Goal: Transaction & Acquisition: Purchase product/service

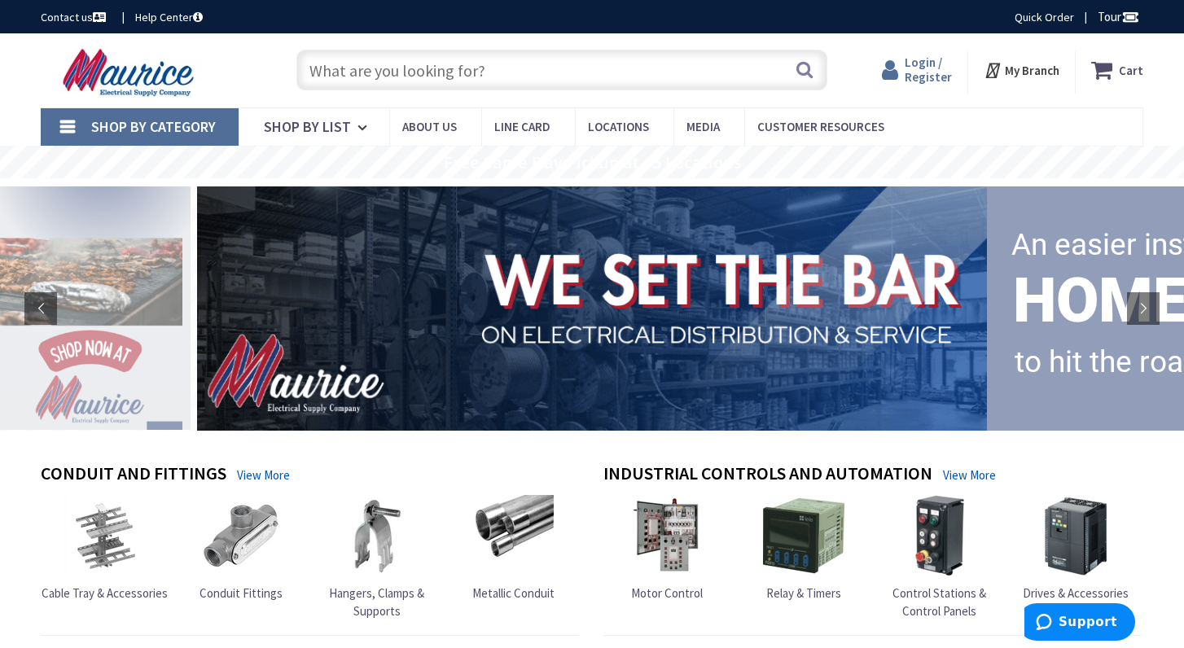
click at [928, 76] on span "Login / Register" at bounding box center [928, 70] width 47 height 30
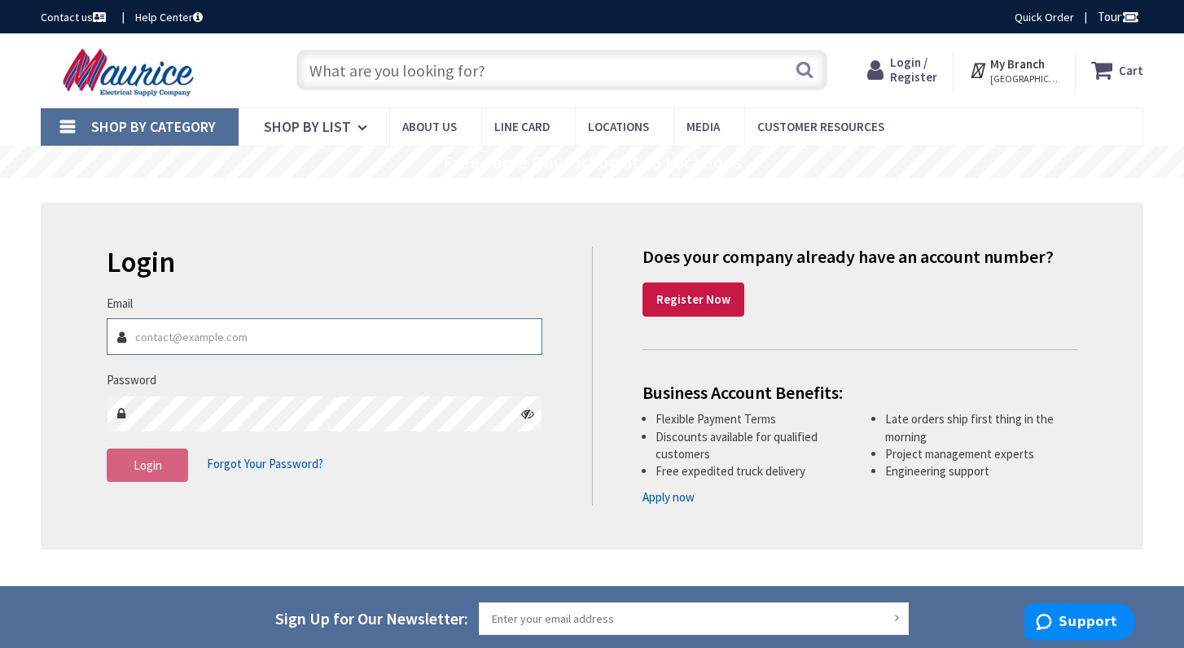
type input "[EMAIL_ADDRESS][DOMAIN_NAME]"
click at [162, 457] on button "Login" at bounding box center [147, 466] width 81 height 34
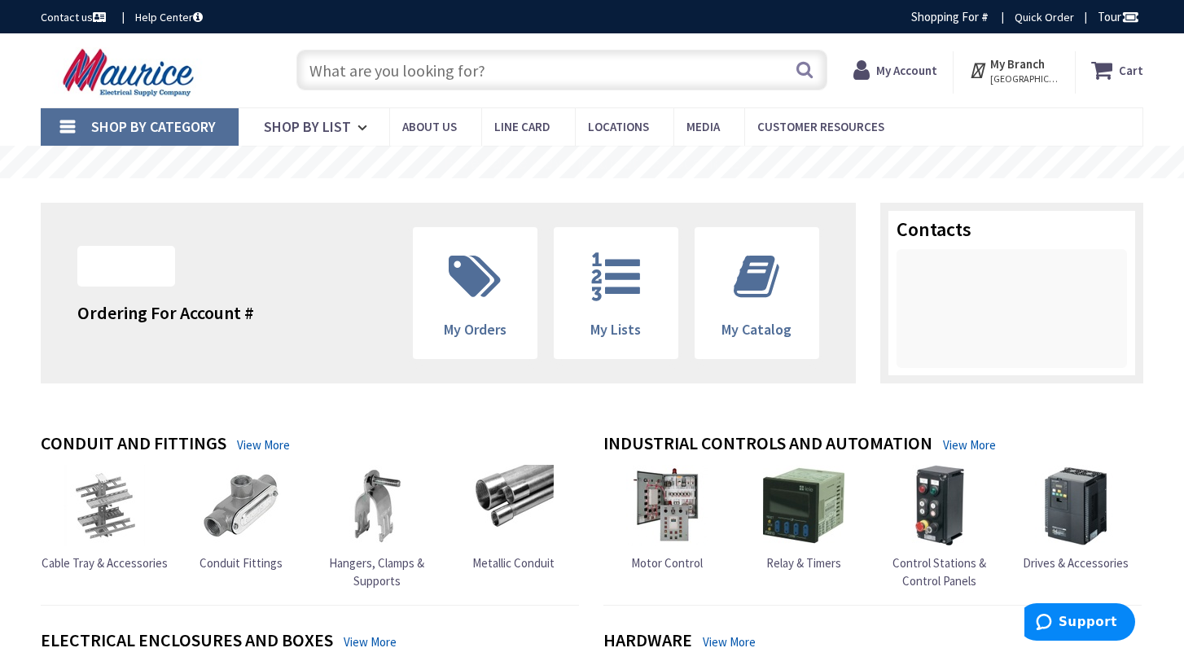
click at [508, 57] on input "text" at bounding box center [561, 70] width 531 height 41
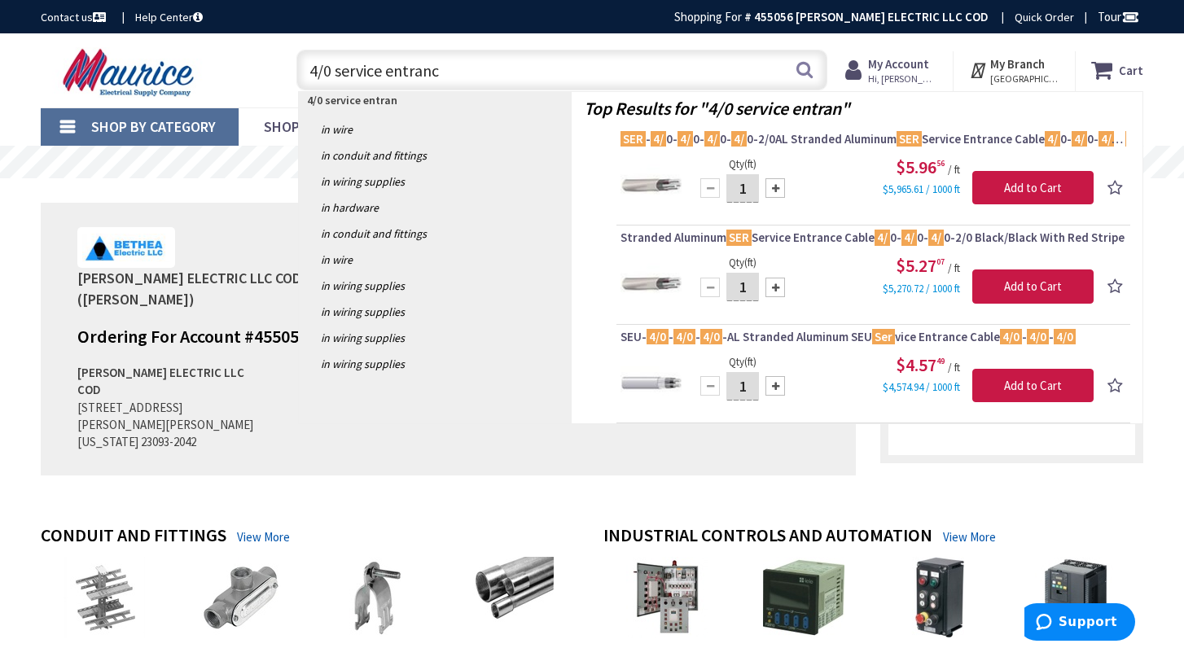
type input "4/0 service entrance"
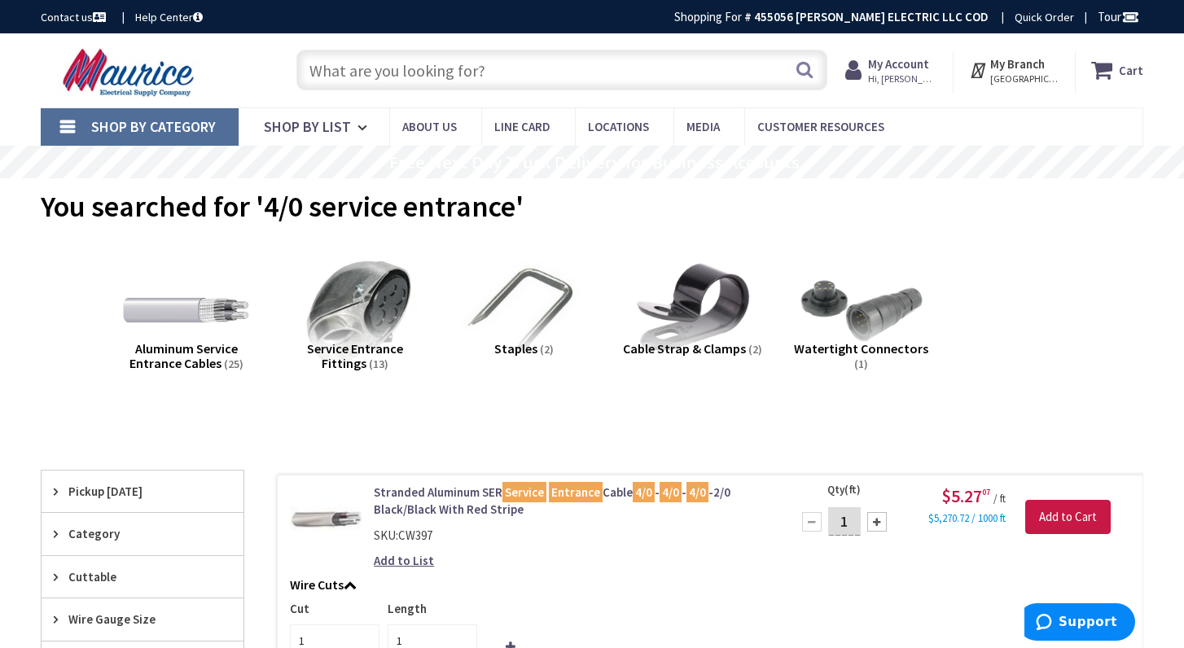
click at [548, 68] on input "text" at bounding box center [561, 70] width 531 height 41
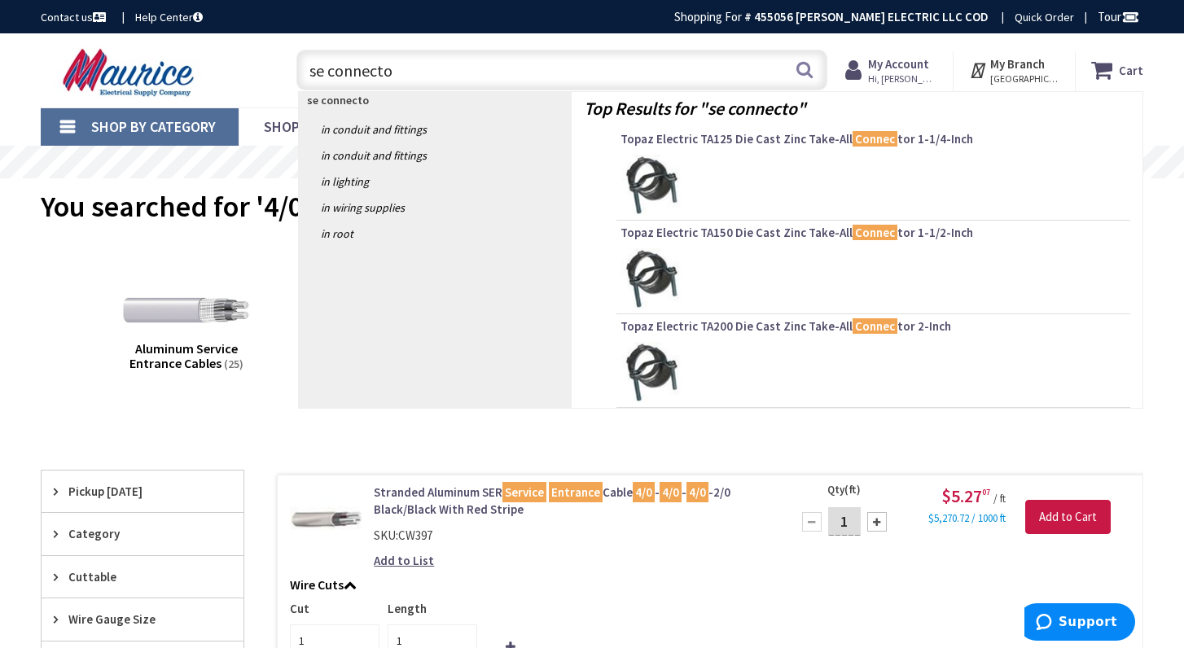
type input "se connector"
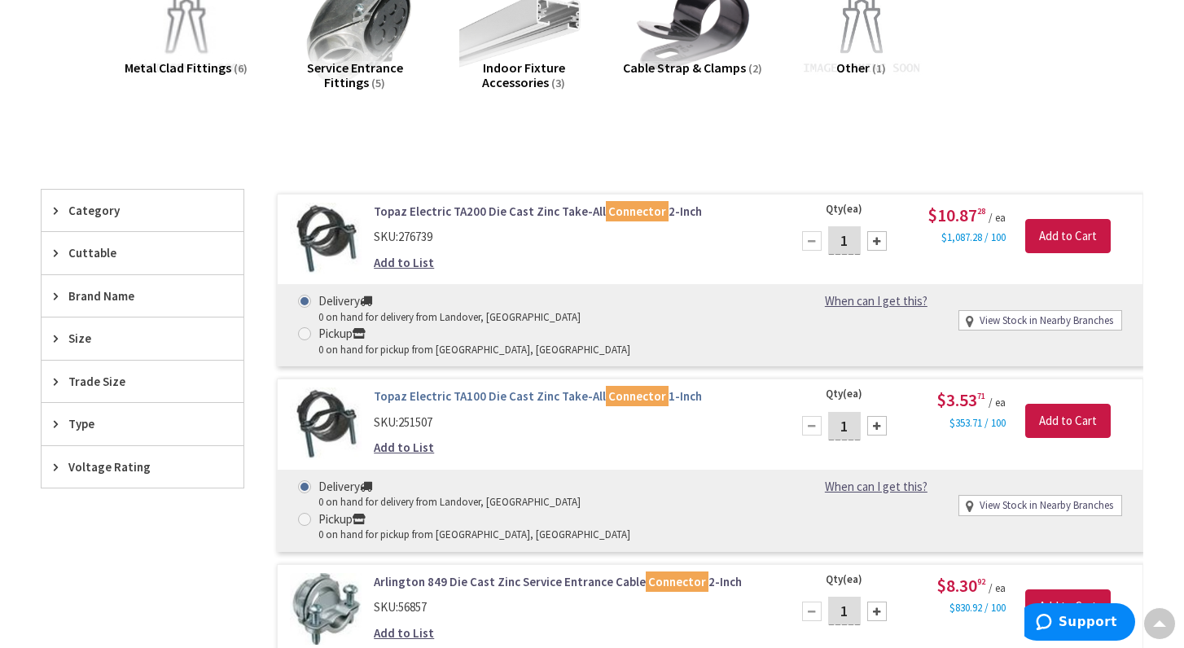
scroll to position [291, 0]
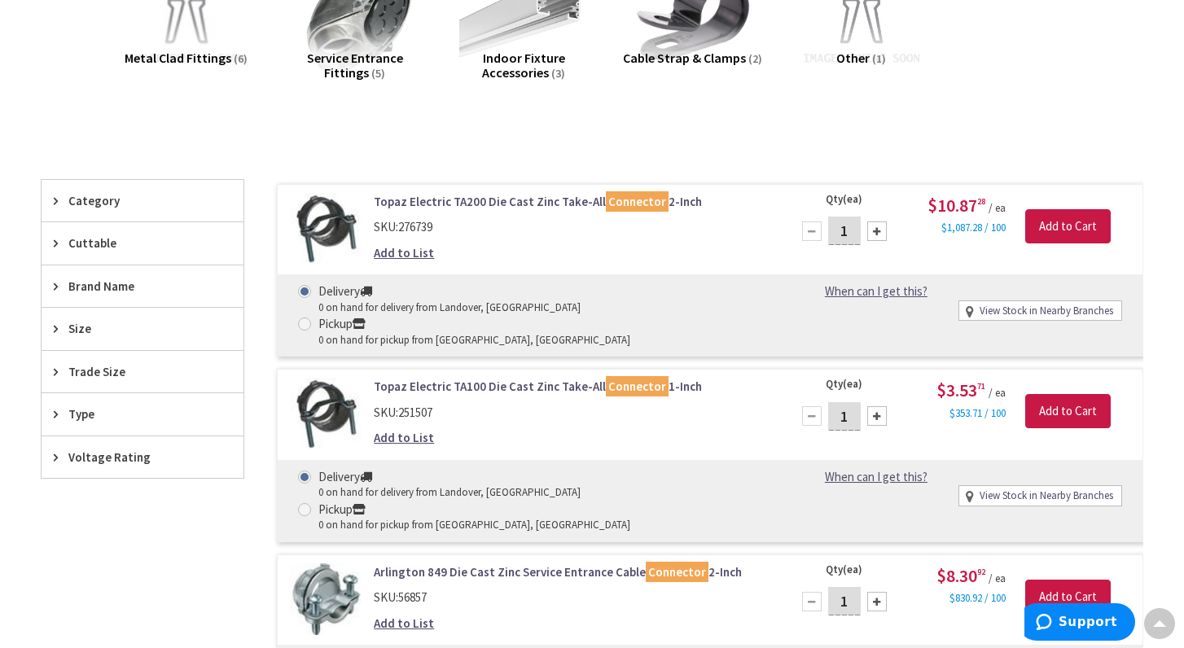
click at [91, 367] on span "Trade Size" at bounding box center [134, 371] width 133 height 17
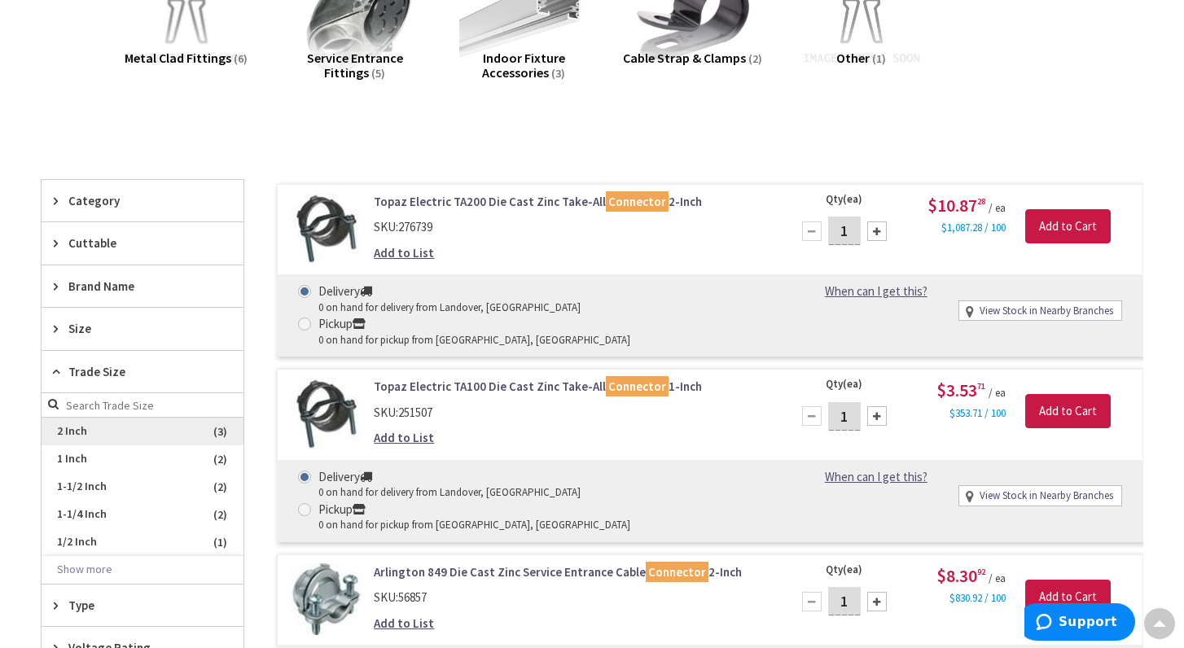
click at [74, 426] on span "2 Inch" at bounding box center [143, 432] width 202 height 28
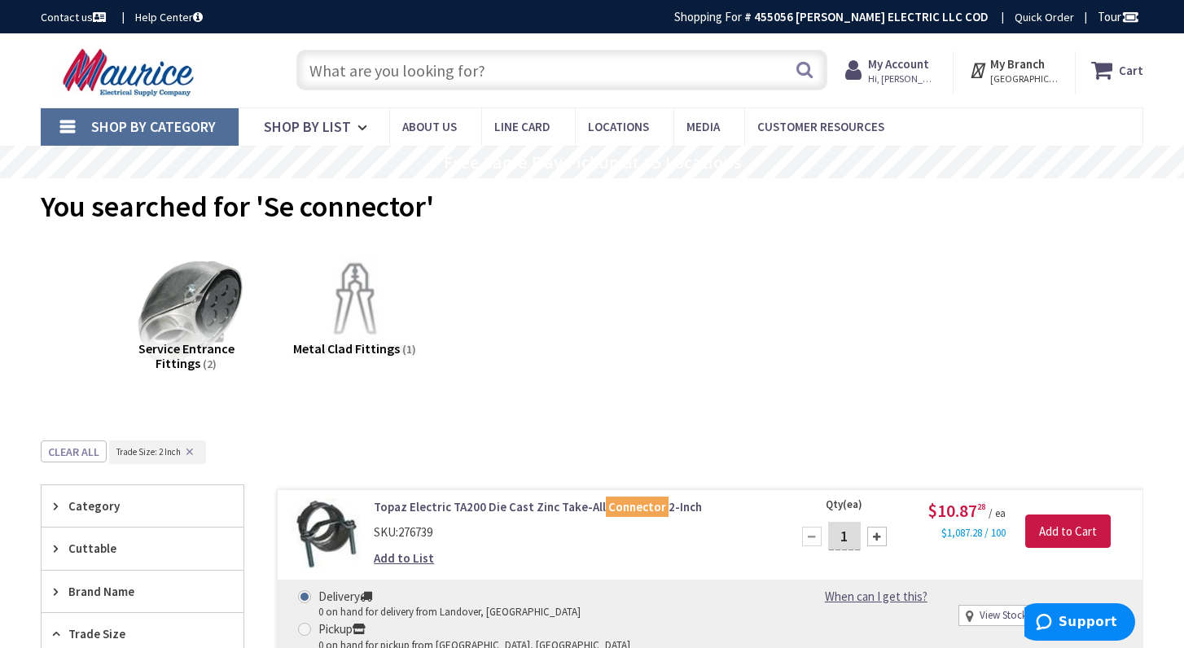
scroll to position [0, 0]
click at [481, 73] on input "text" at bounding box center [561, 70] width 531 height 41
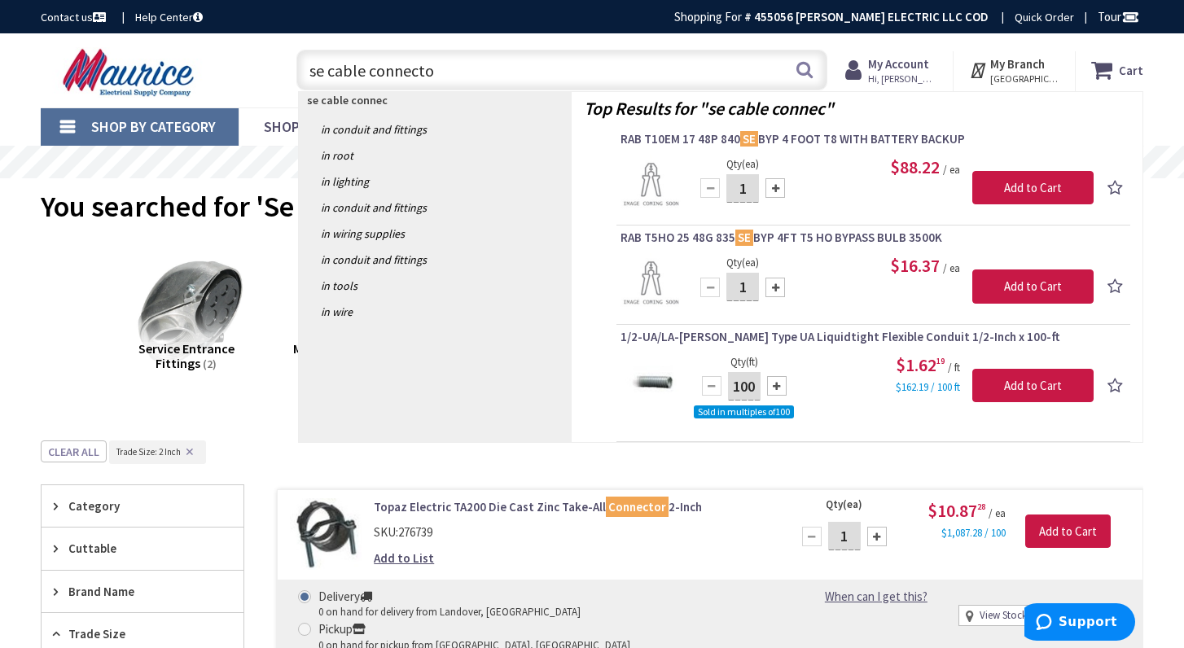
type input "se cable connector"
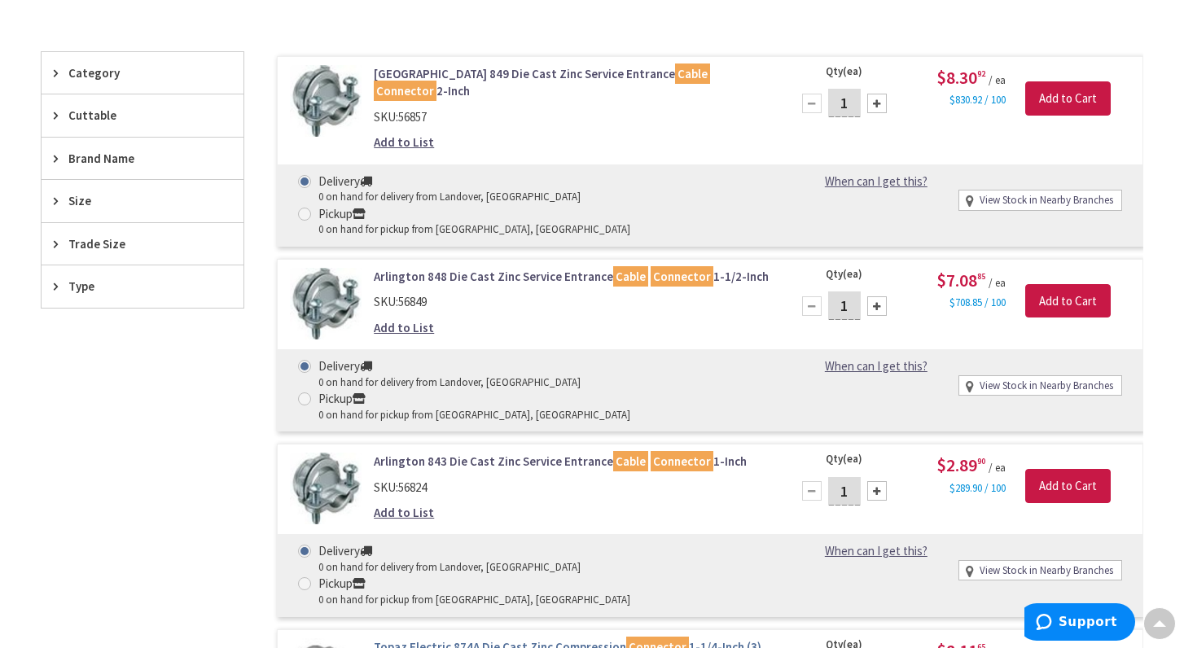
scroll to position [396, 0]
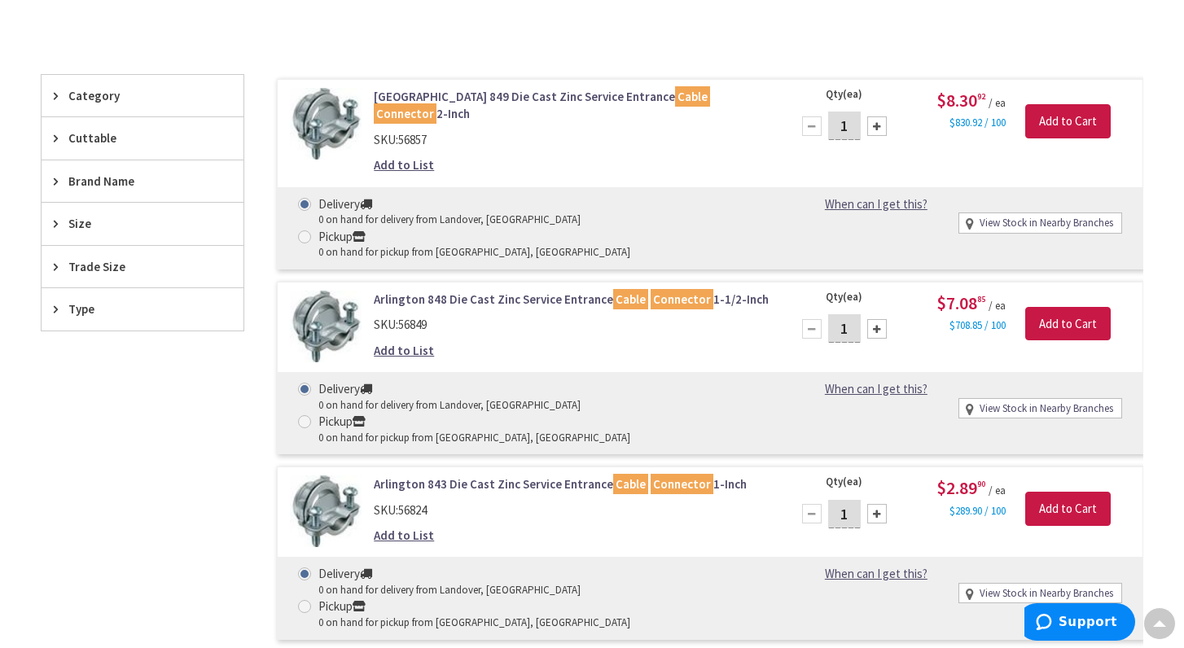
click at [124, 269] on span "Trade Size" at bounding box center [134, 266] width 133 height 17
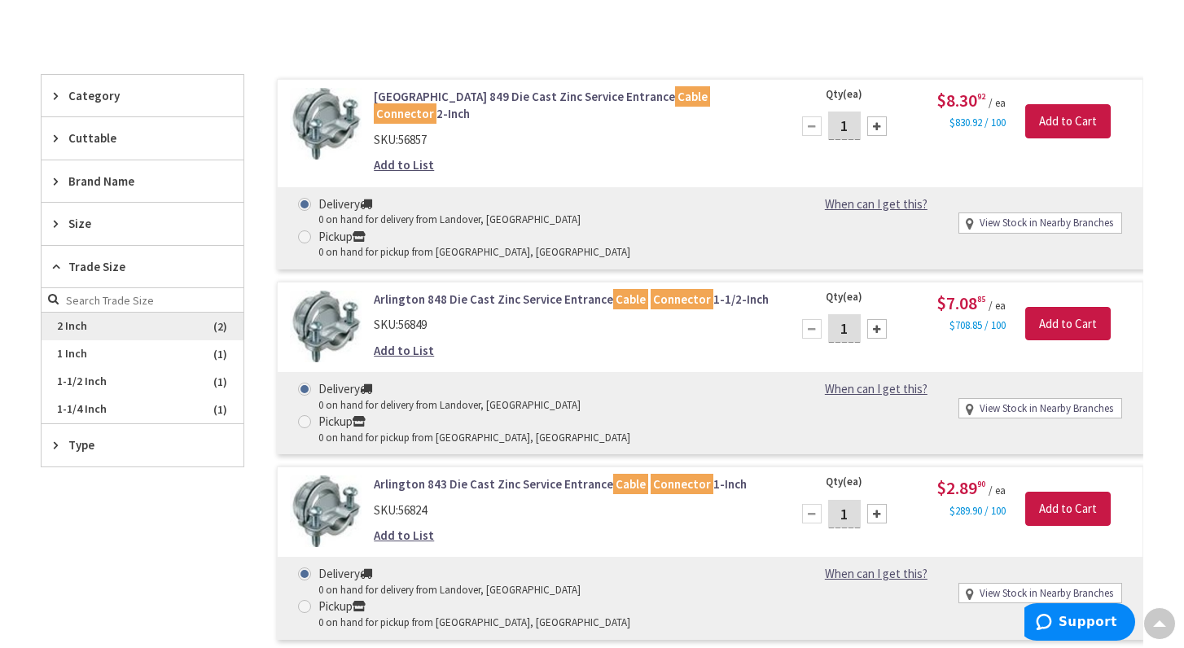
click at [94, 320] on span "2 Inch" at bounding box center [143, 327] width 202 height 28
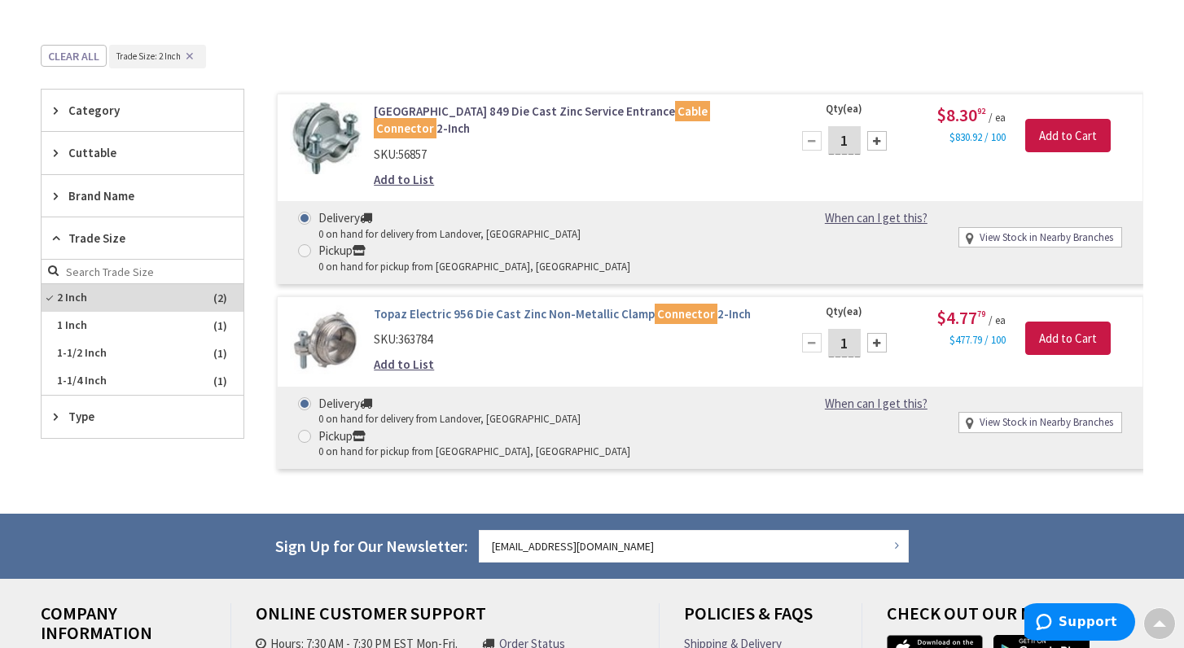
click at [463, 305] on link "Topaz Electric 956 Die Cast Zinc Non-Metallic Clamp Connector 2-Inch" at bounding box center [572, 313] width 396 height 17
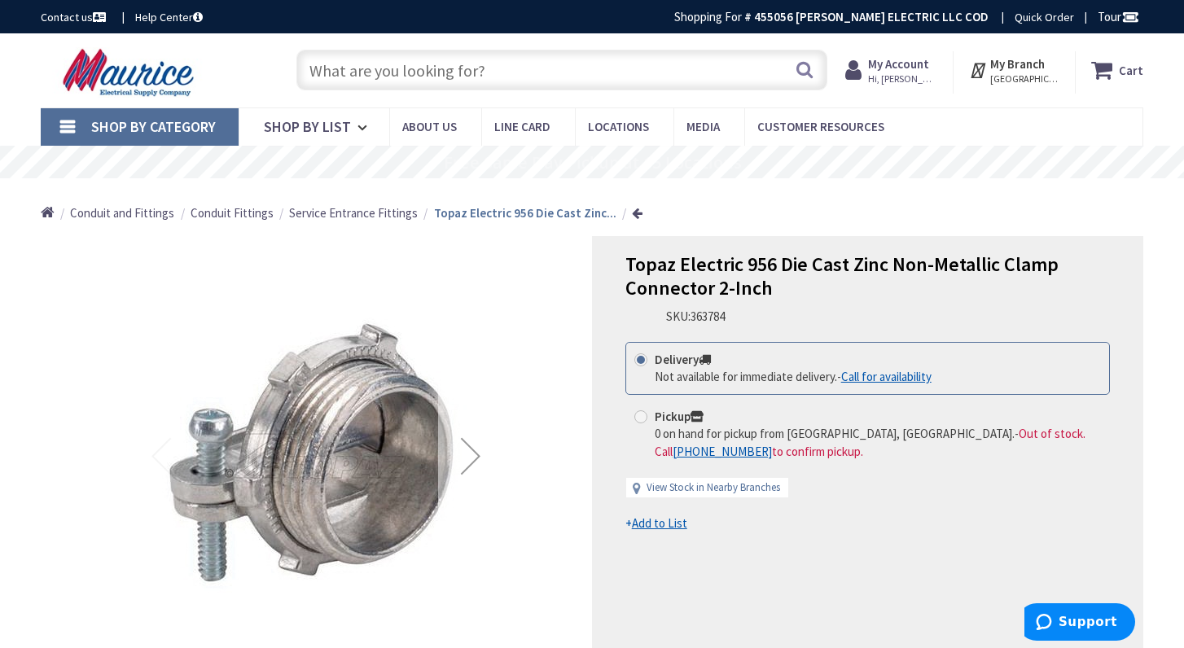
click at [475, 455] on div "Next" at bounding box center [470, 455] width 65 height 65
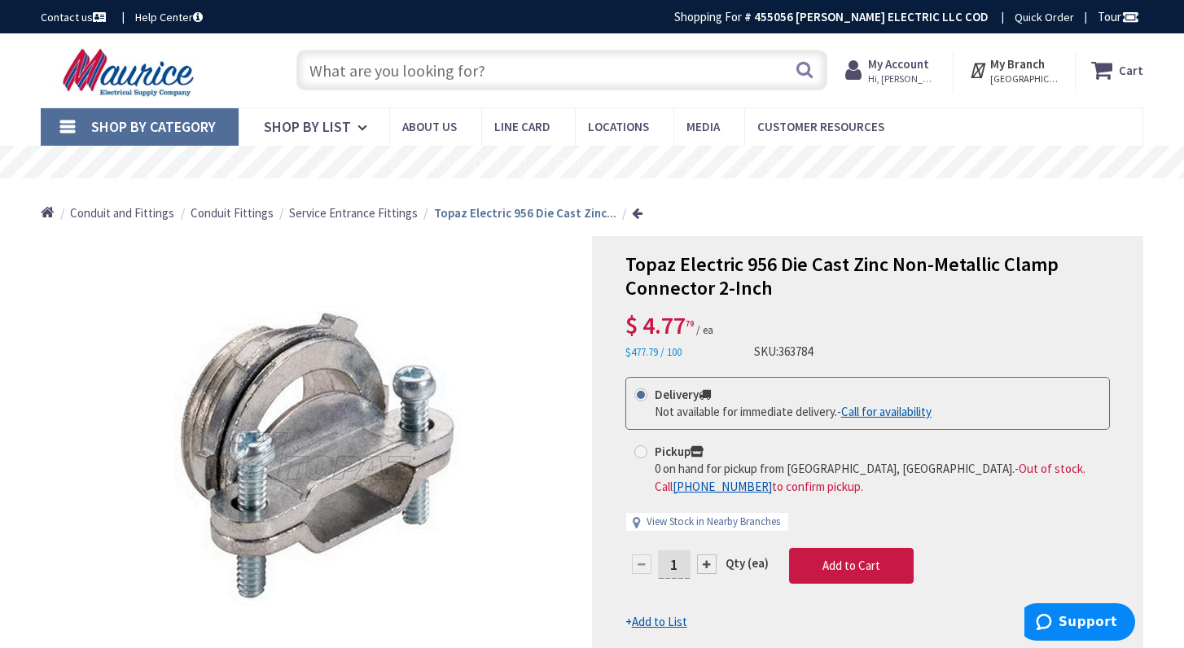
click at [630, 70] on input "text" at bounding box center [561, 70] width 531 height 41
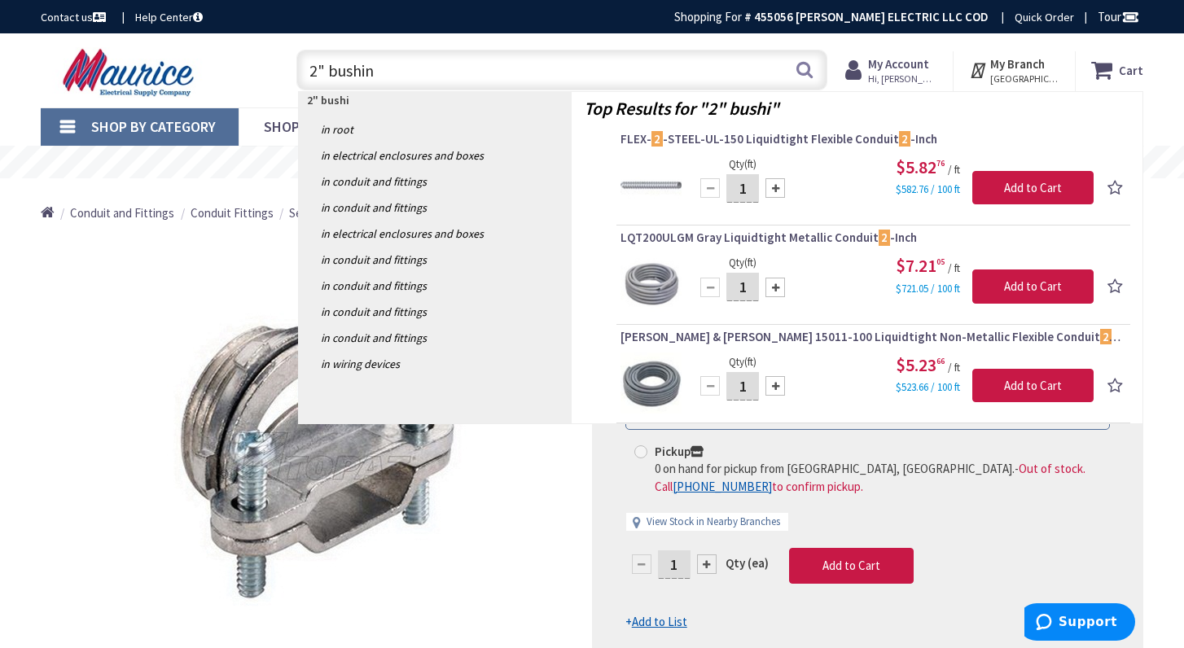
type input "2" bushing"
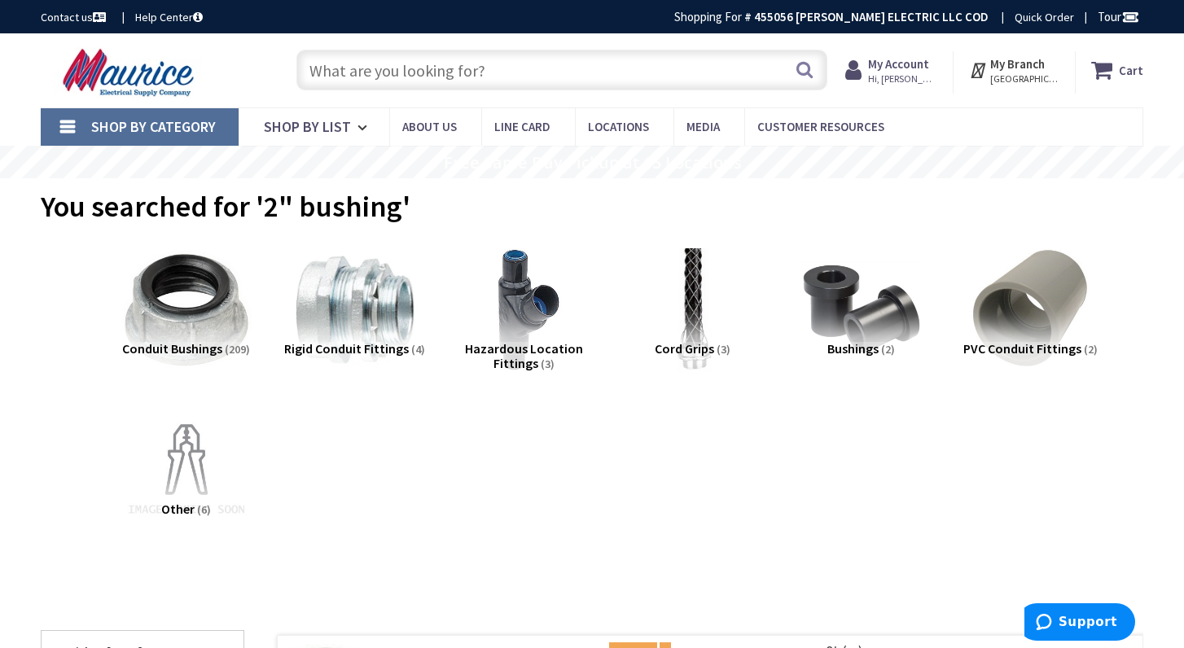
click at [206, 310] on img at bounding box center [187, 310] width 142 height 142
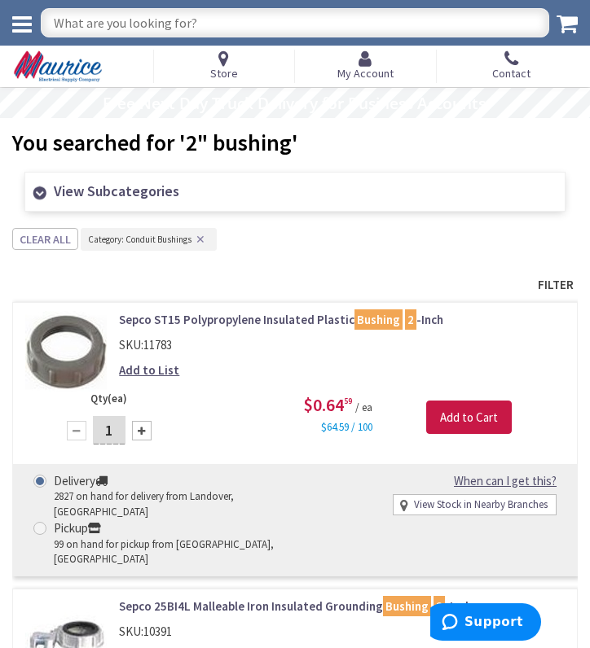
click at [422, 28] on input "text" at bounding box center [295, 22] width 508 height 29
type input "ground rod"
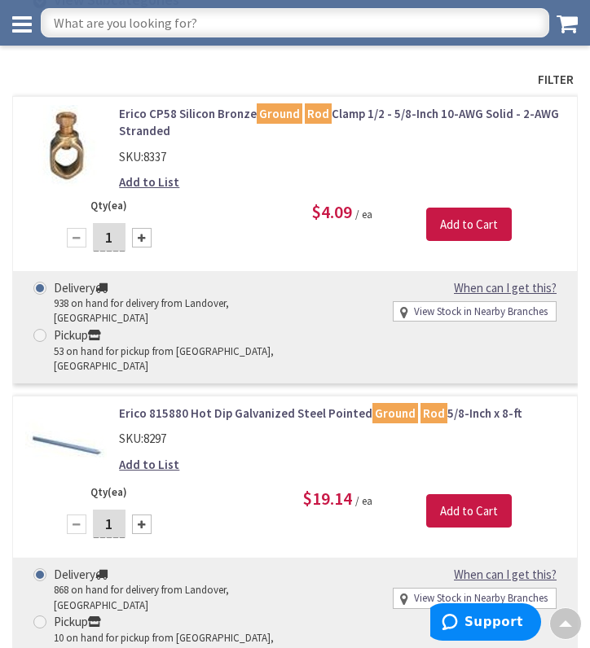
scroll to position [160, 0]
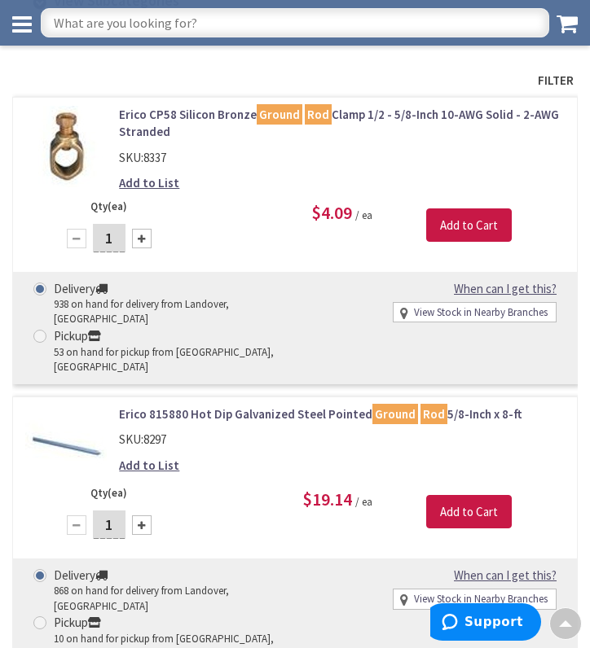
click at [343, 28] on input "text" at bounding box center [295, 22] width 508 height 29
type input "#6 bare"
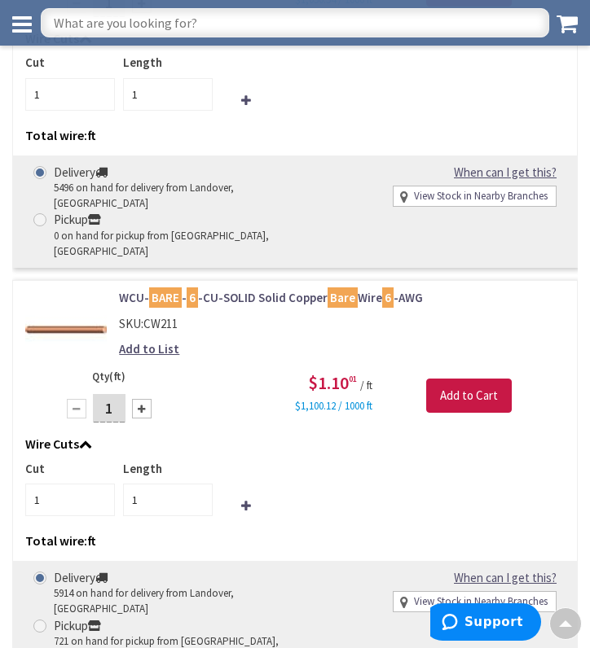
scroll to position [390, 0]
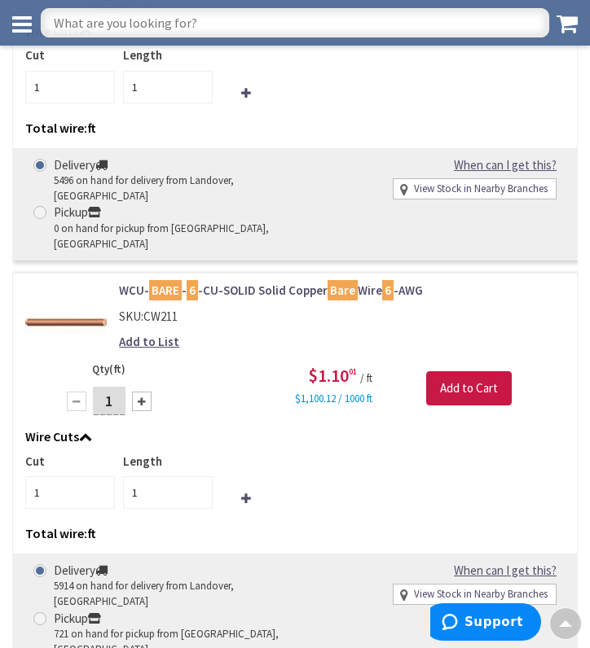
click at [467, 32] on input "text" at bounding box center [295, 22] width 508 height 29
type input "water pipe clamp"
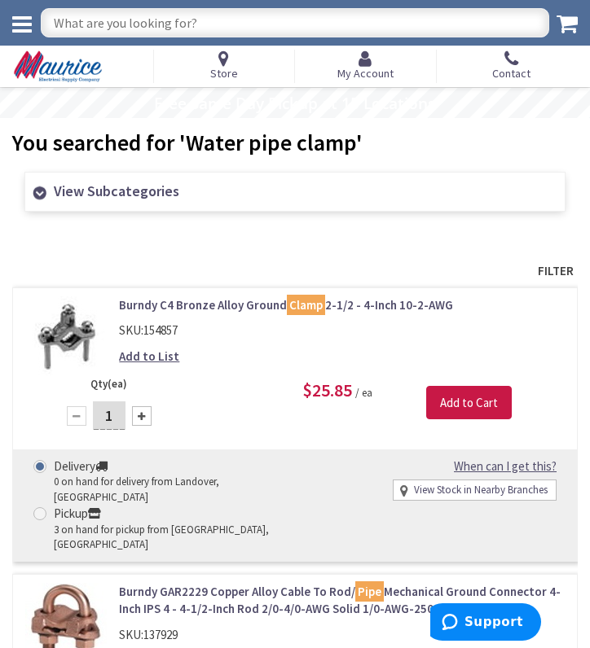
click at [555, 269] on span "Filter" at bounding box center [294, 270] width 565 height 25
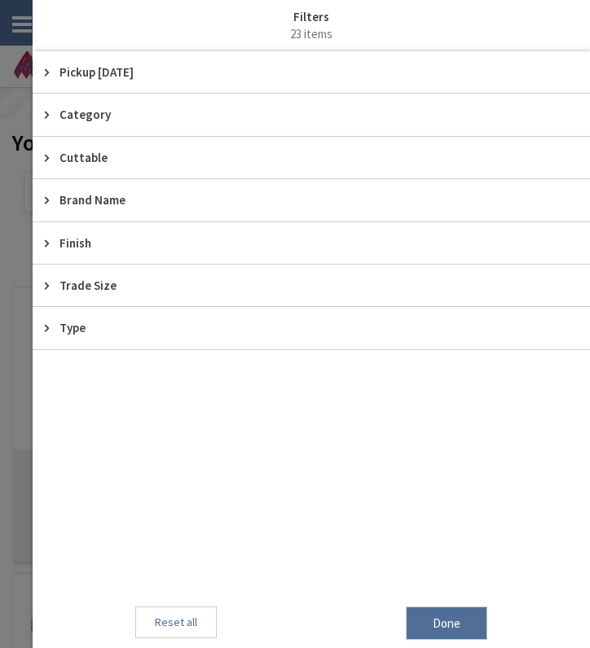
click at [124, 68] on span "Pickup [DATE]" at bounding box center [303, 72] width 488 height 17
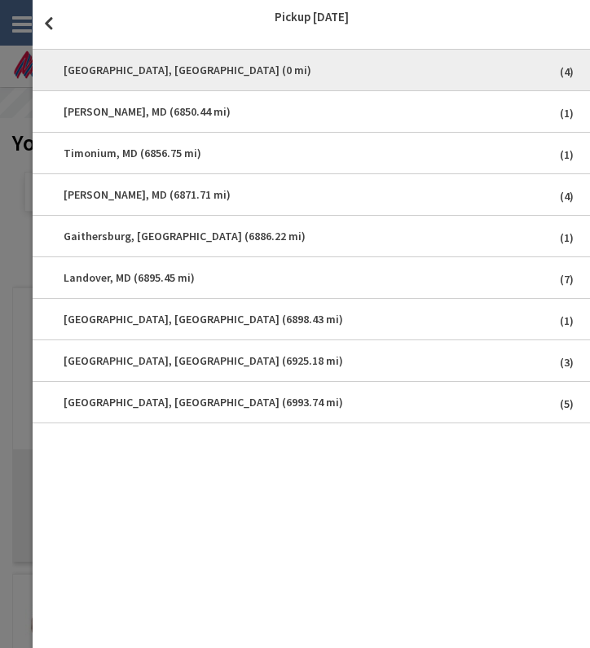
click at [130, 75] on span "[GEOGRAPHIC_DATA], [GEOGRAPHIC_DATA] (0 mi)" at bounding box center [311, 70] width 533 height 33
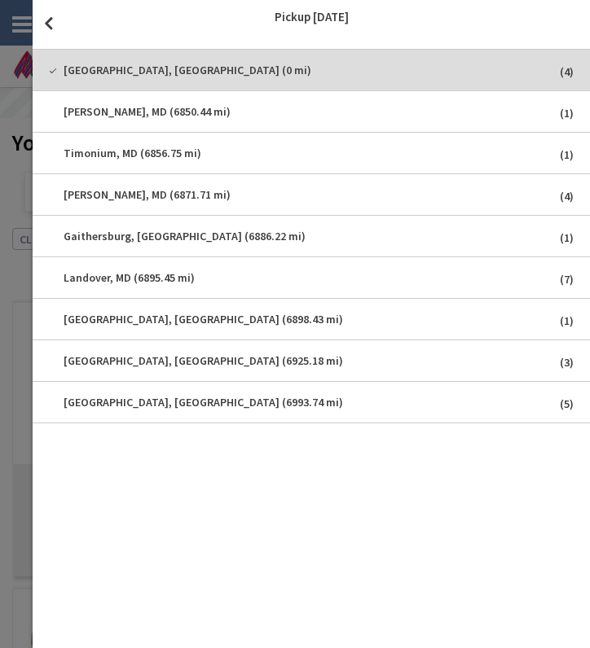
click at [54, 31] on span "close" at bounding box center [49, 23] width 32 height 46
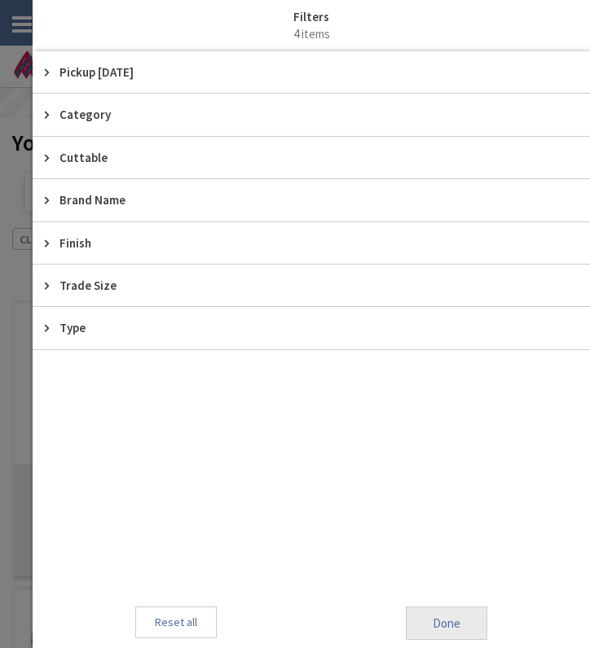
click at [428, 617] on span "Done" at bounding box center [446, 624] width 81 height 34
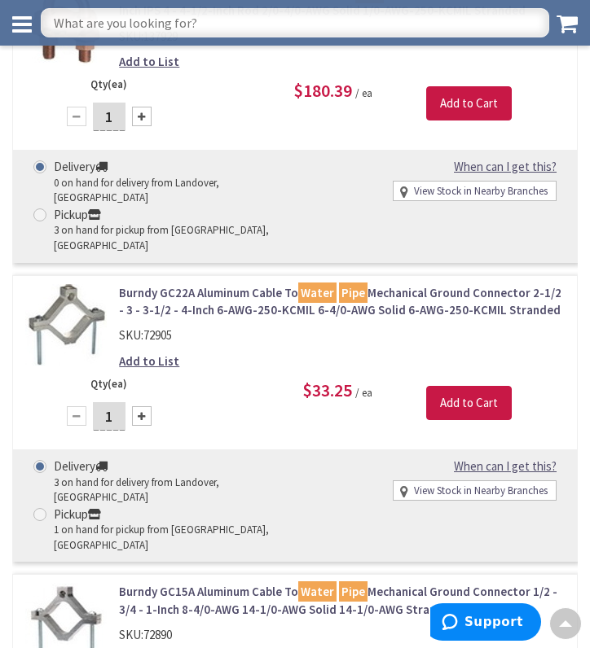
scroll to position [586, 0]
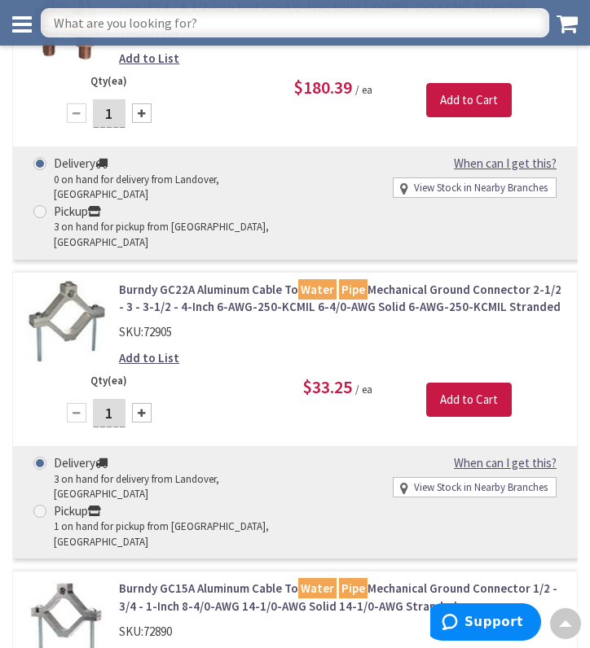
click at [428, 26] on input "text" at bounding box center [295, 22] width 508 height 29
type input "#2 aluminum"
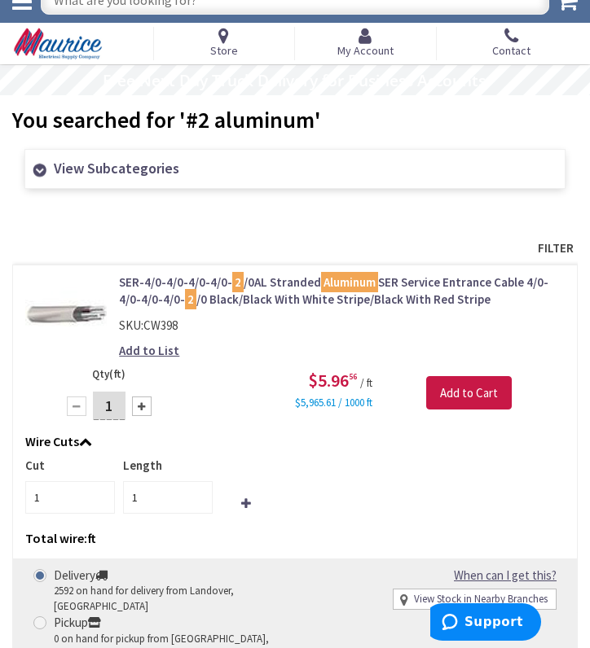
scroll to position [18, 0]
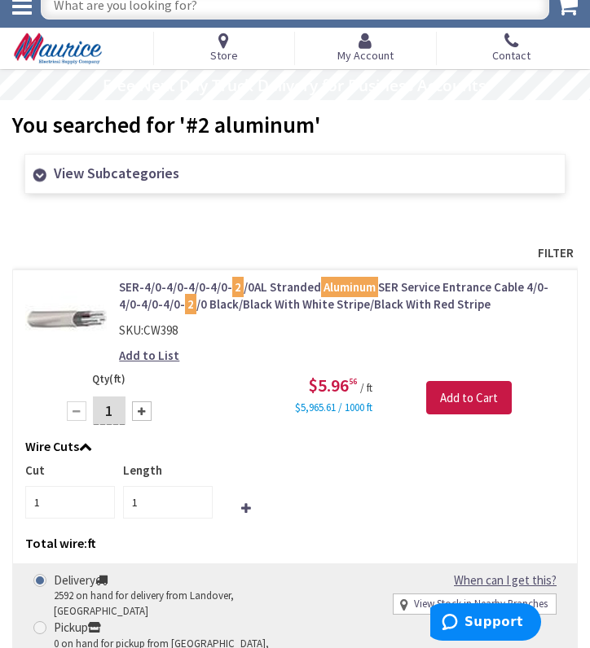
click at [549, 252] on span "Filter" at bounding box center [294, 252] width 565 height 25
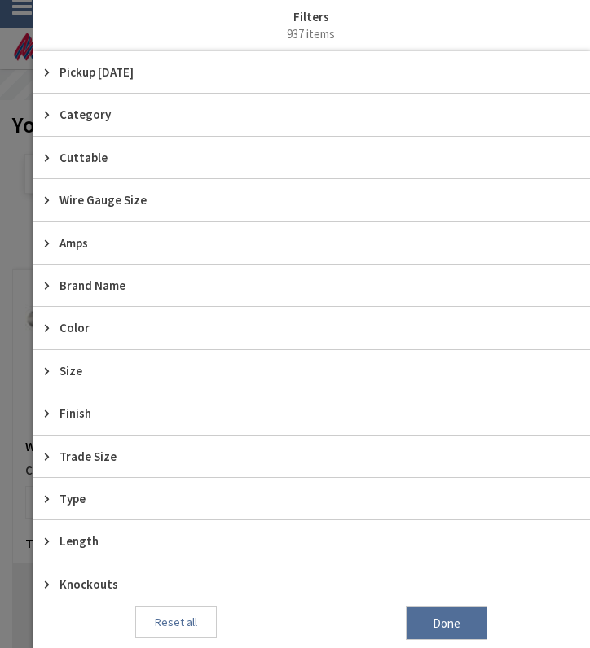
click at [121, 70] on span "Pickup [DATE]" at bounding box center [303, 72] width 488 height 17
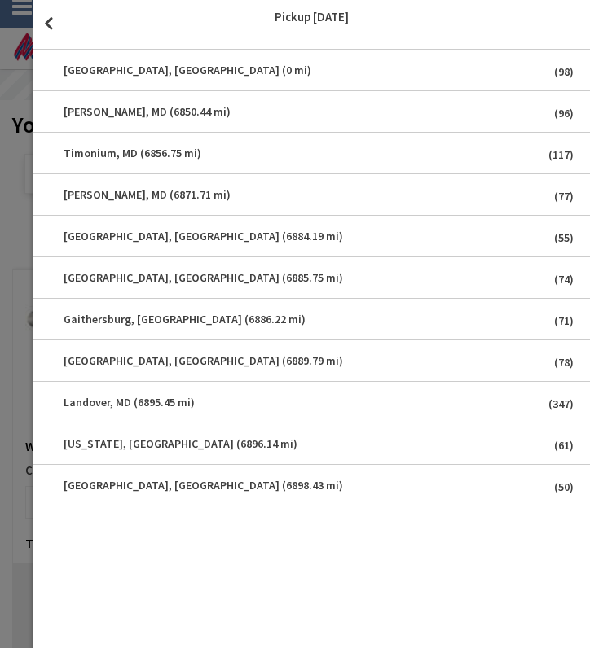
click at [52, 24] on span "close" at bounding box center [49, 23] width 32 height 46
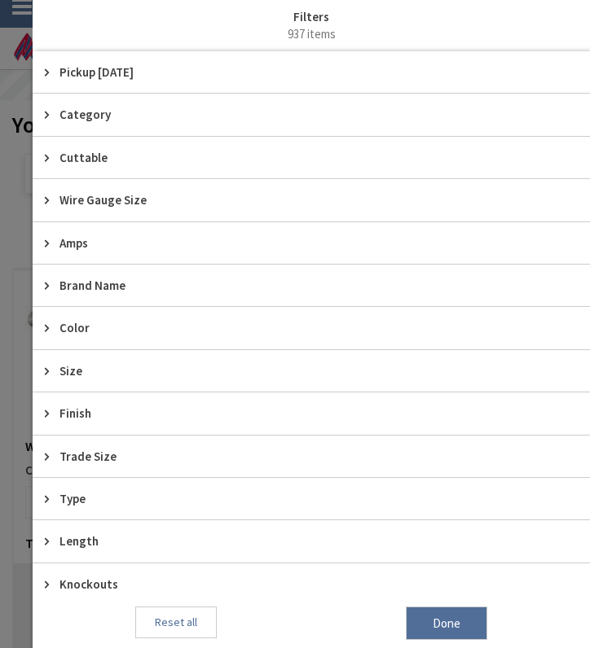
click at [81, 204] on span "Wire Gauge Size" at bounding box center [303, 199] width 488 height 17
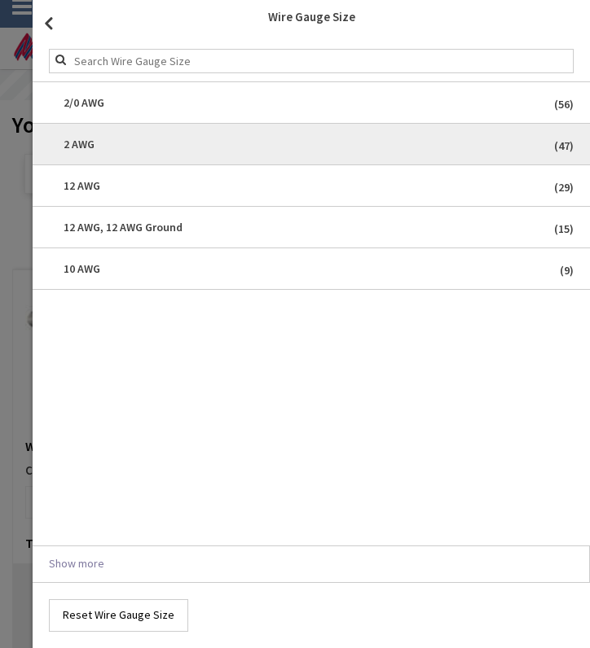
click at [102, 147] on span "2 AWG" at bounding box center [311, 144] width 533 height 33
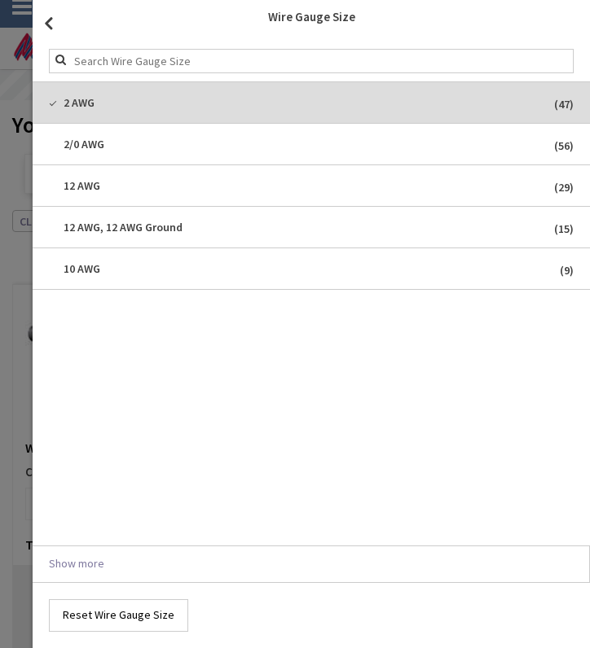
click at [50, 27] on span "close" at bounding box center [49, 23] width 32 height 46
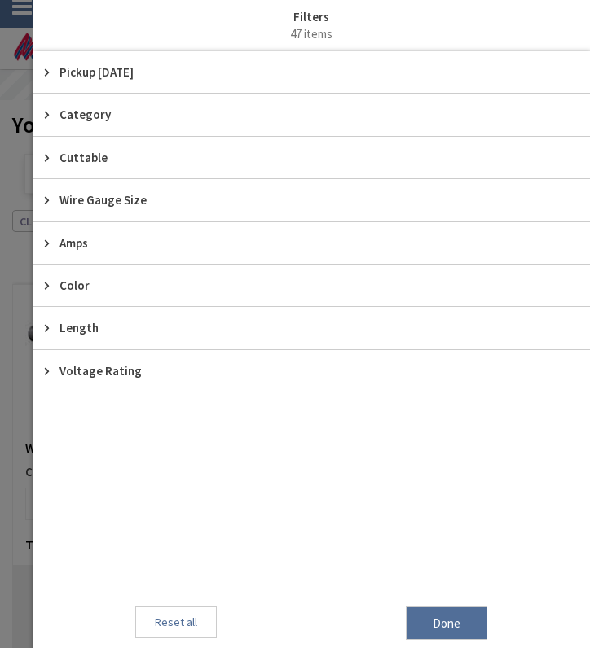
click at [56, 70] on icon at bounding box center [51, 72] width 12 height 12
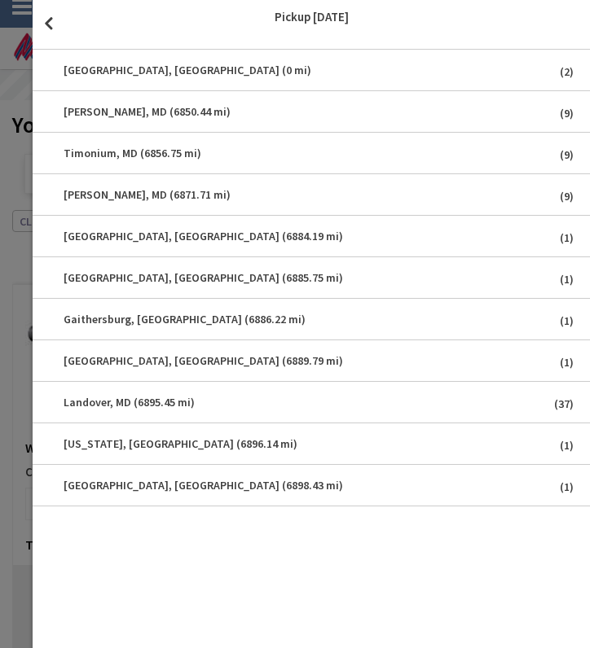
click at [54, 20] on span "close" at bounding box center [49, 23] width 32 height 46
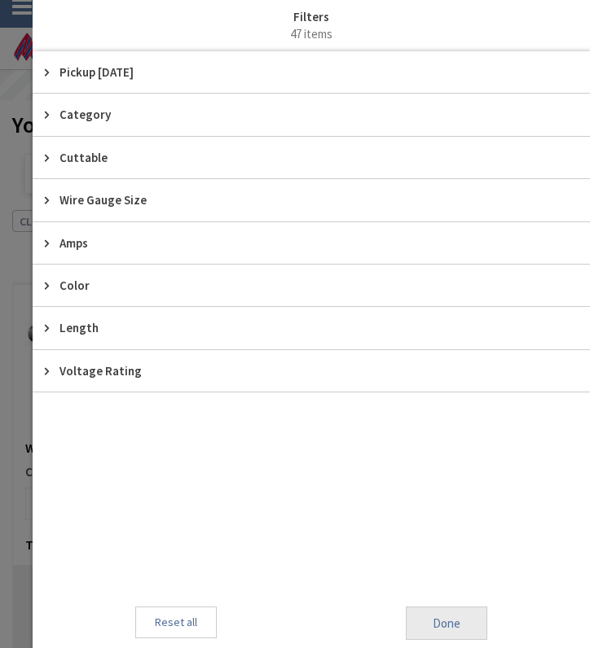
click at [445, 633] on span "Done" at bounding box center [446, 624] width 81 height 34
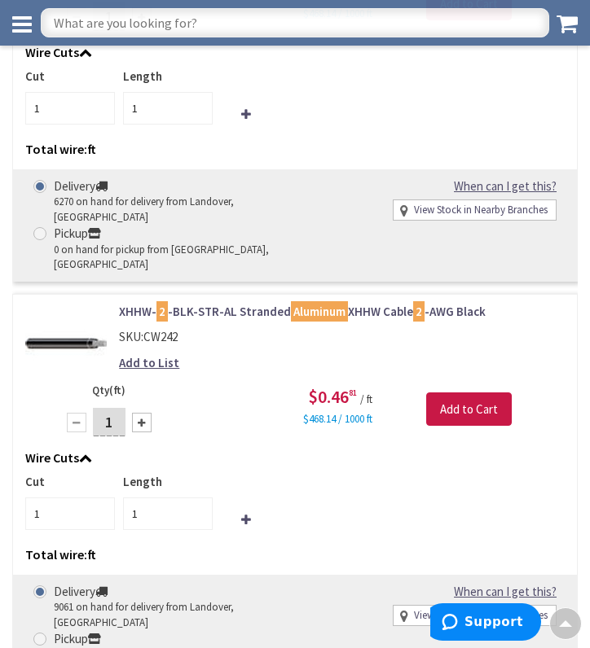
scroll to position [412, 0]
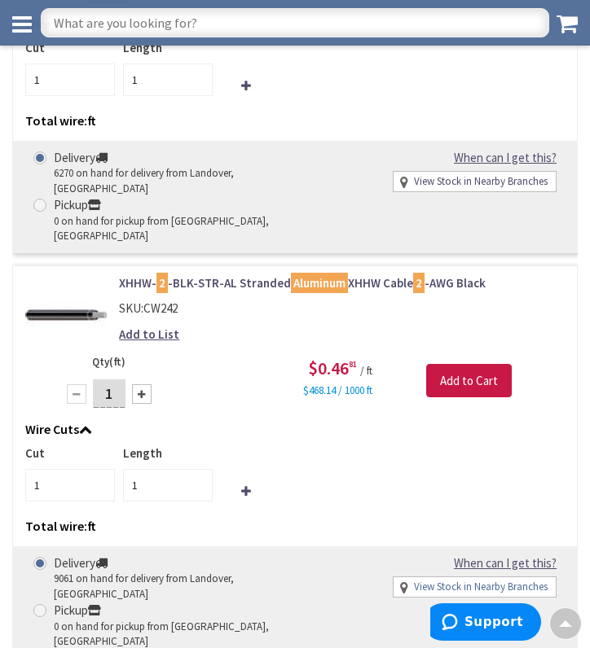
click at [414, 580] on link "View Stock in Nearby Branches" at bounding box center [481, 587] width 134 height 15
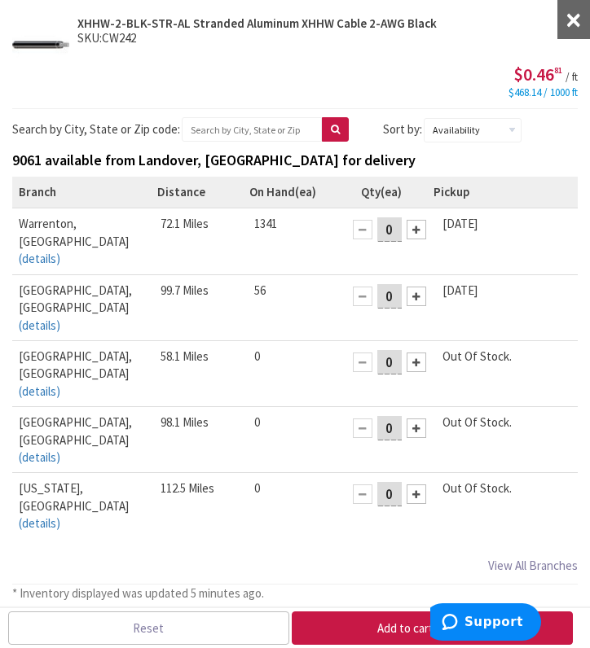
click at [571, 24] on button "×" at bounding box center [573, 19] width 33 height 39
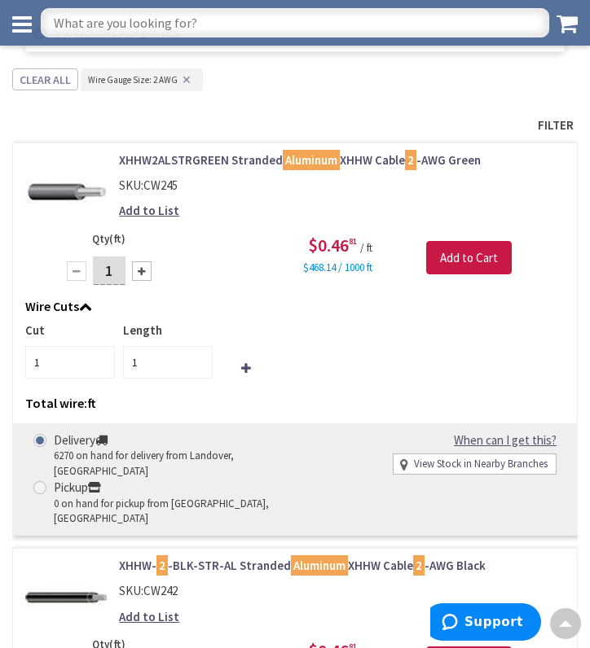
scroll to position [116, 0]
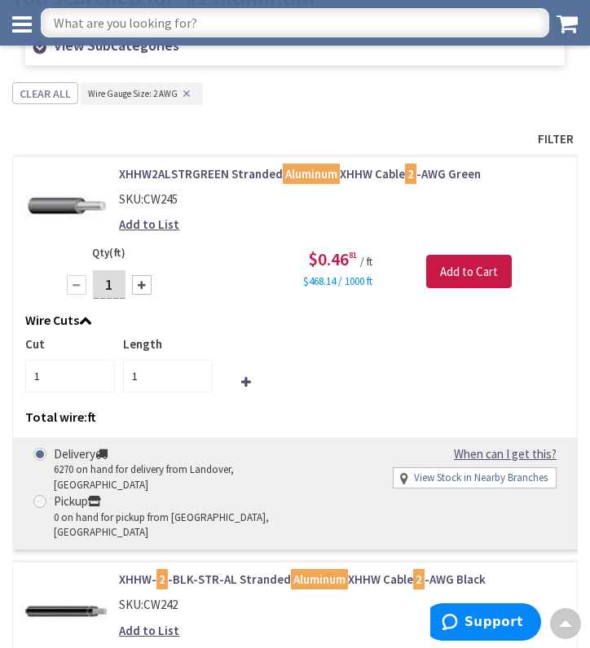
click at [444, 471] on link "View Stock in Nearby Branches" at bounding box center [481, 478] width 134 height 15
select select "data-availability"
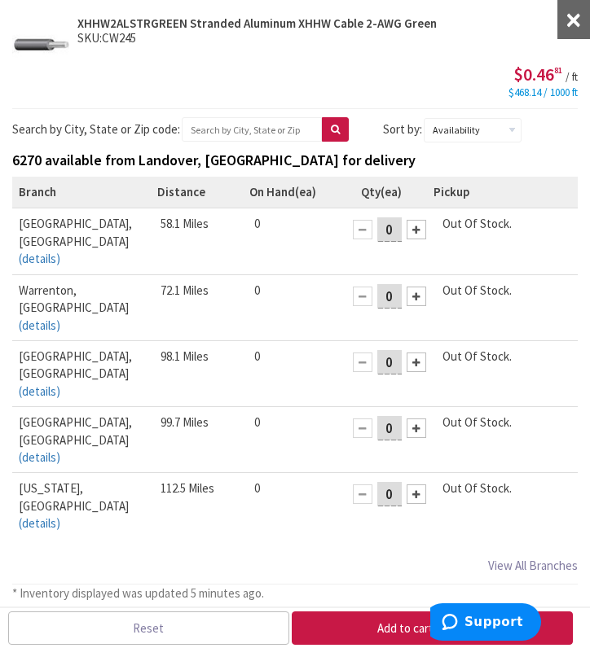
click at [571, 20] on button "×" at bounding box center [573, 19] width 33 height 39
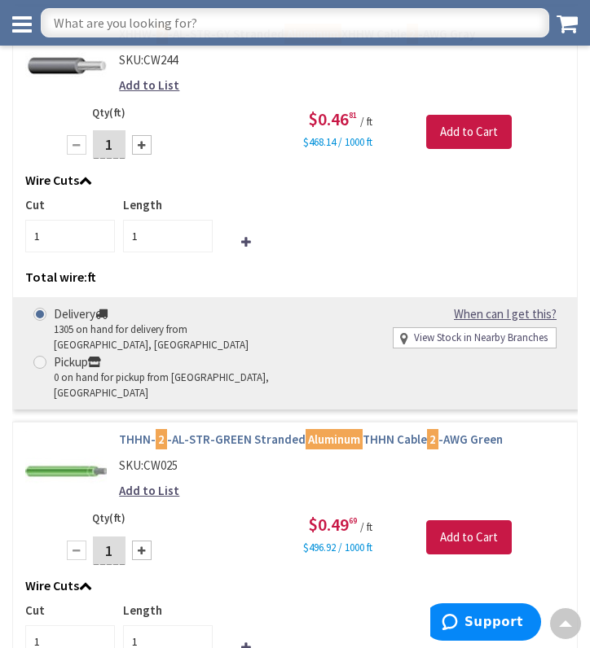
scroll to position [1471, 0]
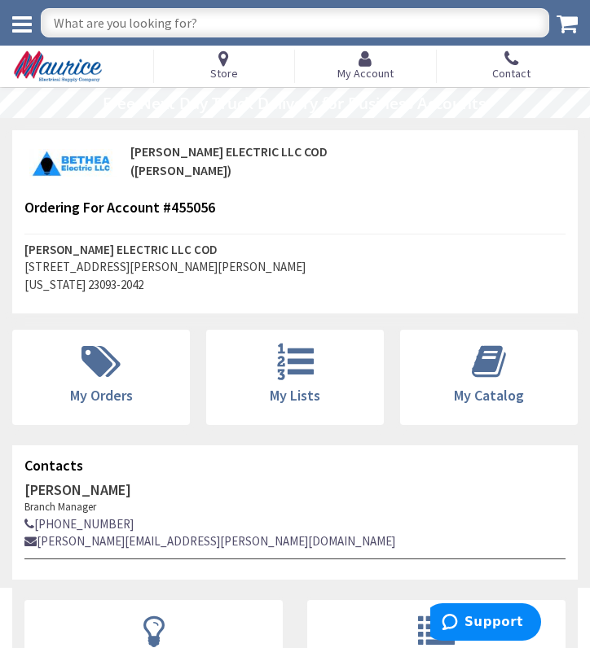
click at [256, 22] on input "text" at bounding box center [295, 22] width 508 height 29
type input "1"
type input "nail on box"
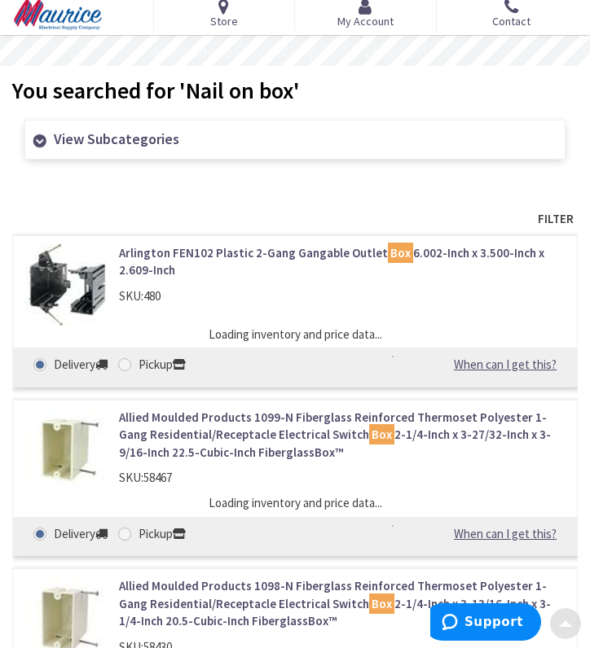
scroll to position [46, 0]
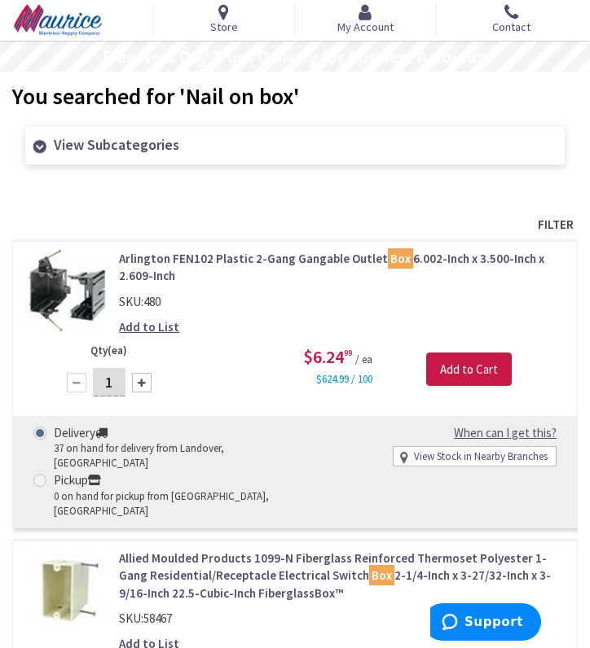
click at [553, 222] on span "Filter" at bounding box center [294, 224] width 565 height 25
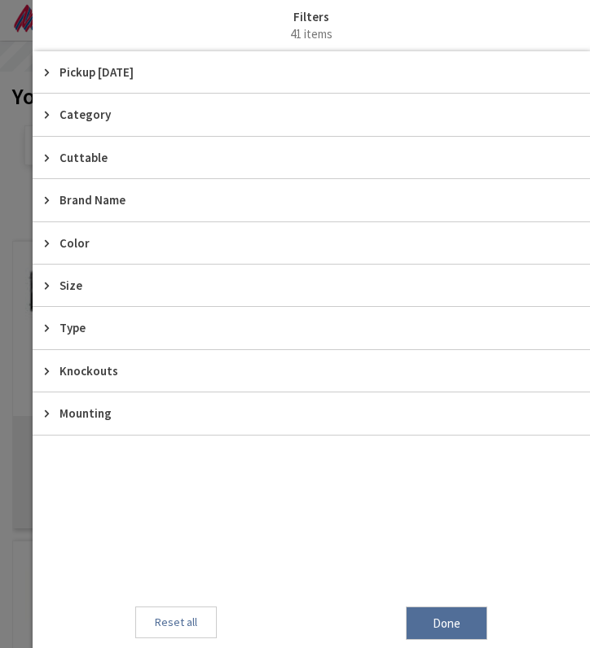
click at [89, 70] on span "Pickup [DATE]" at bounding box center [303, 72] width 488 height 17
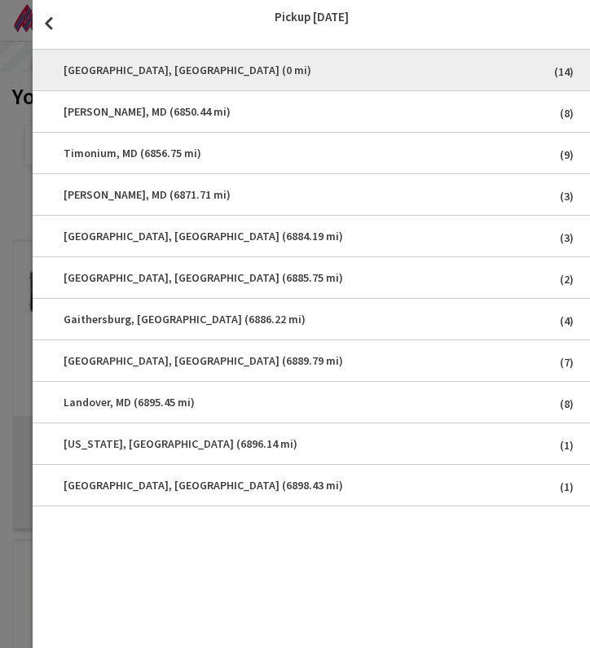
click at [93, 70] on span "[GEOGRAPHIC_DATA], [GEOGRAPHIC_DATA] (0 mi)" at bounding box center [311, 70] width 533 height 33
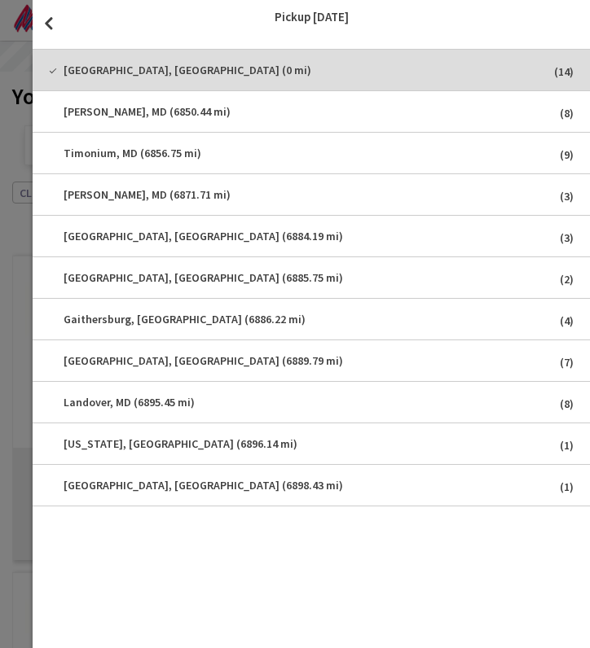
click at [46, 28] on span "close" at bounding box center [49, 23] width 32 height 46
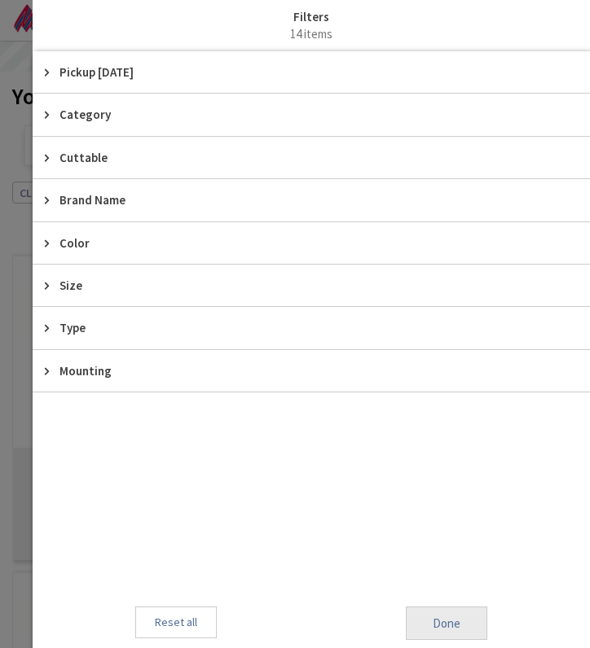
click at [449, 614] on span "Done" at bounding box center [446, 624] width 81 height 34
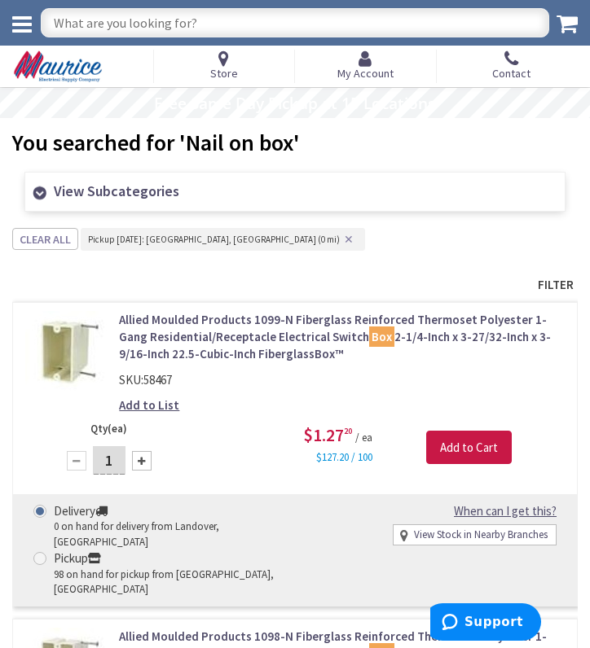
scroll to position [0, 0]
click at [493, 20] on input "text" at bounding box center [295, 22] width 508 height 29
type input "blank cover"
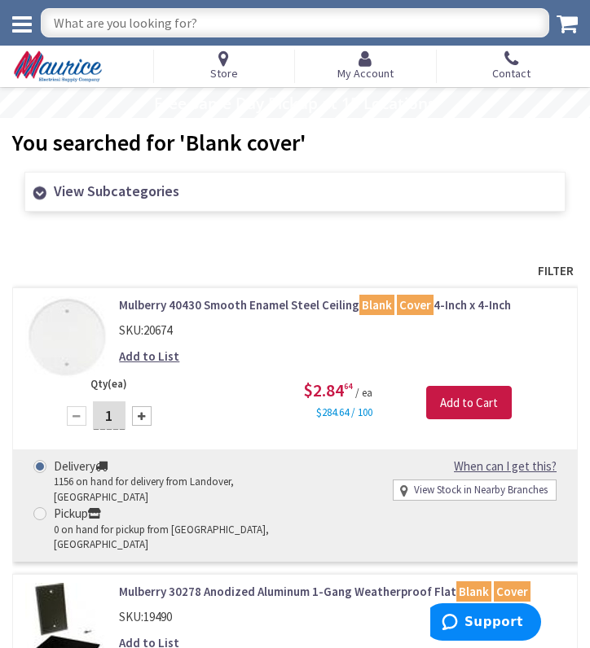
click at [555, 271] on span "Filter" at bounding box center [294, 270] width 565 height 25
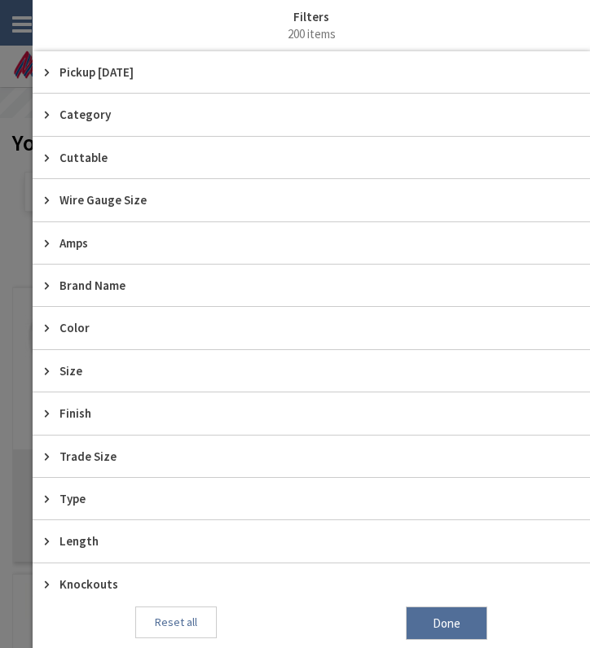
click at [151, 79] on span "Pickup [DATE]" at bounding box center [303, 72] width 488 height 17
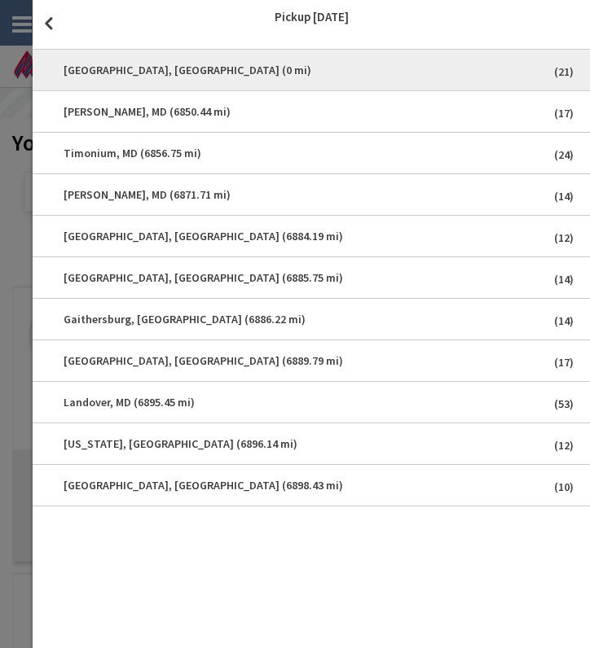
click at [147, 71] on span "[GEOGRAPHIC_DATA], [GEOGRAPHIC_DATA] (0 mi)" at bounding box center [311, 70] width 533 height 33
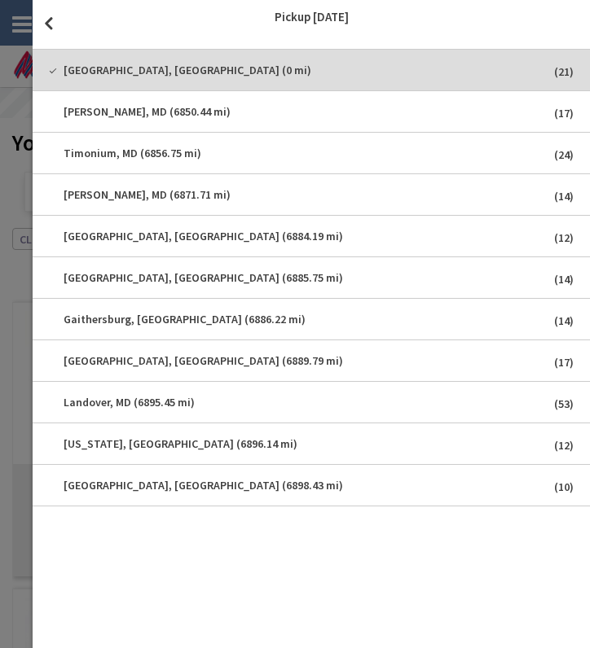
click at [51, 24] on span "close" at bounding box center [49, 23] width 32 height 46
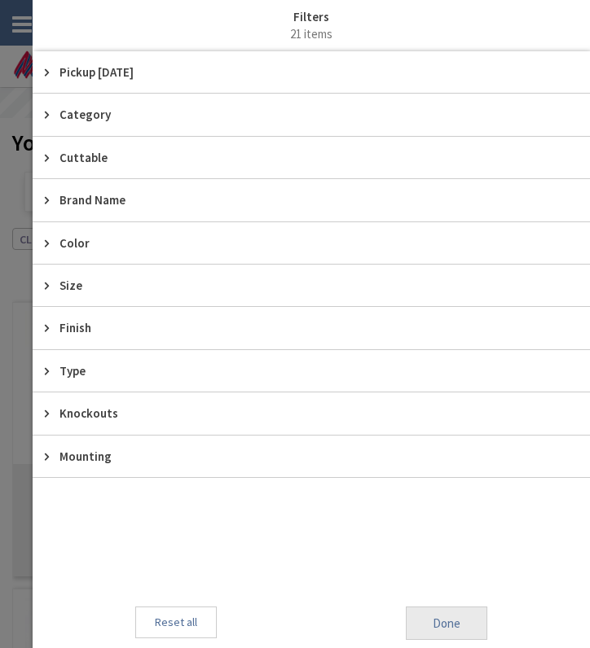
click at [458, 613] on span "Done" at bounding box center [446, 624] width 81 height 34
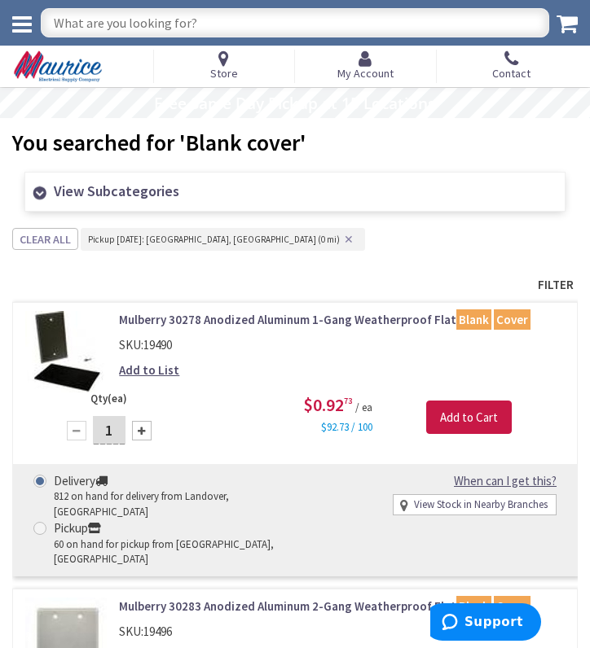
click at [552, 282] on span "Filter" at bounding box center [294, 284] width 565 height 25
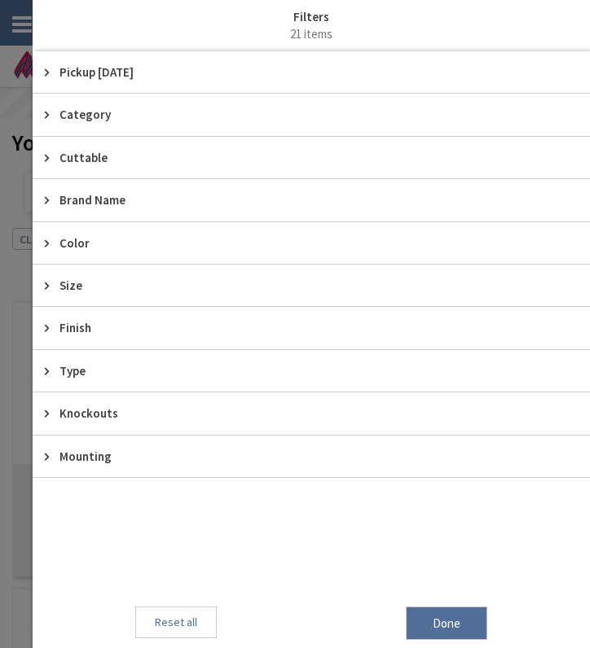
click at [61, 284] on span "Size" at bounding box center [303, 285] width 488 height 17
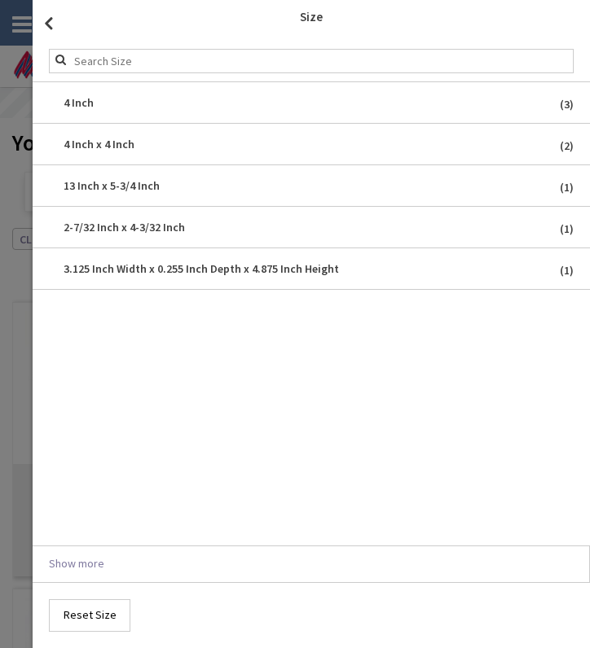
click at [48, 16] on span "close" at bounding box center [49, 23] width 32 height 46
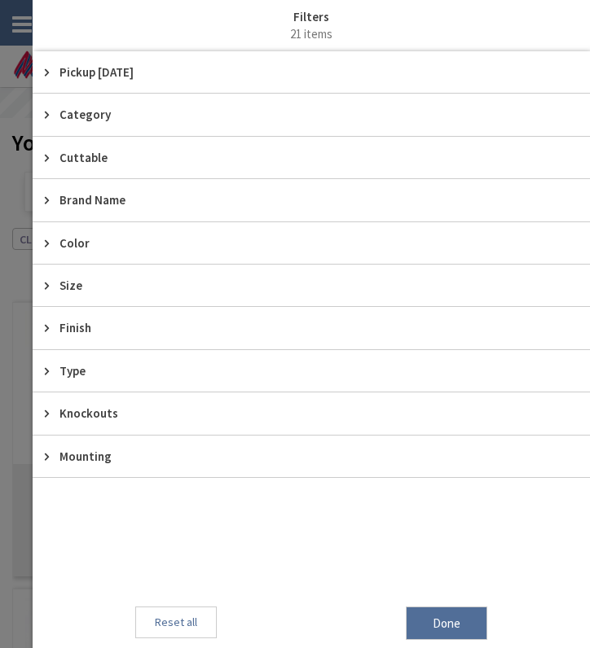
click at [82, 320] on span "Finish" at bounding box center [303, 327] width 488 height 17
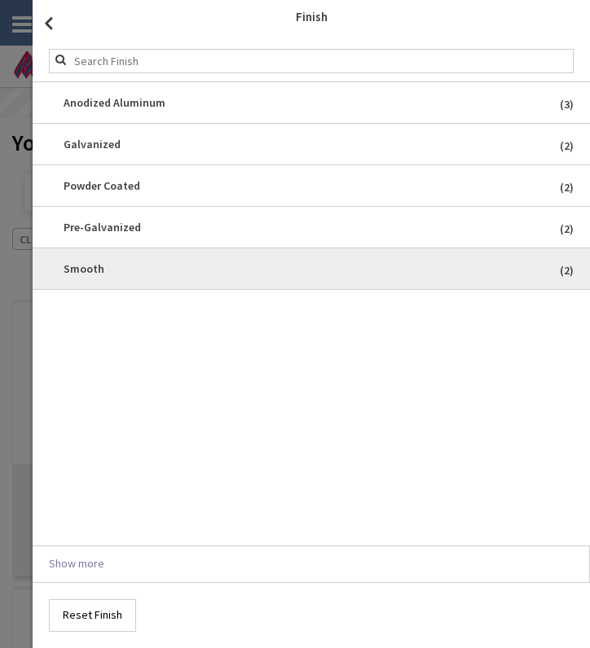
click at [133, 267] on span "Smooth" at bounding box center [311, 268] width 533 height 33
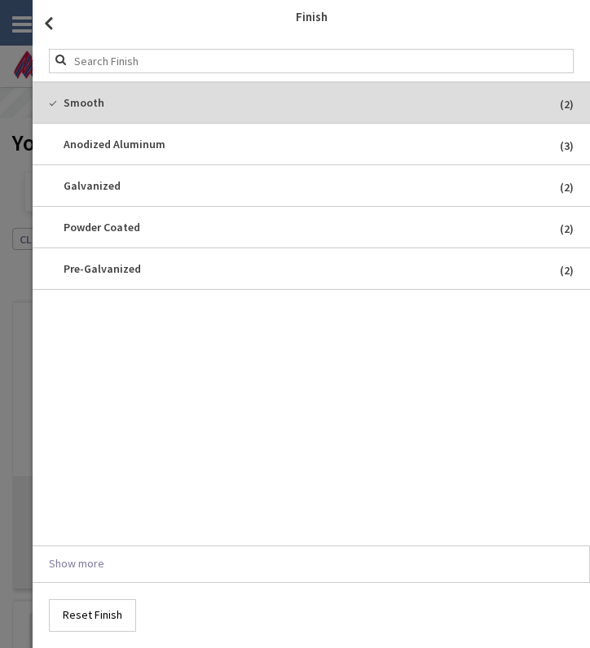
click at [47, 15] on span "close" at bounding box center [49, 23] width 32 height 46
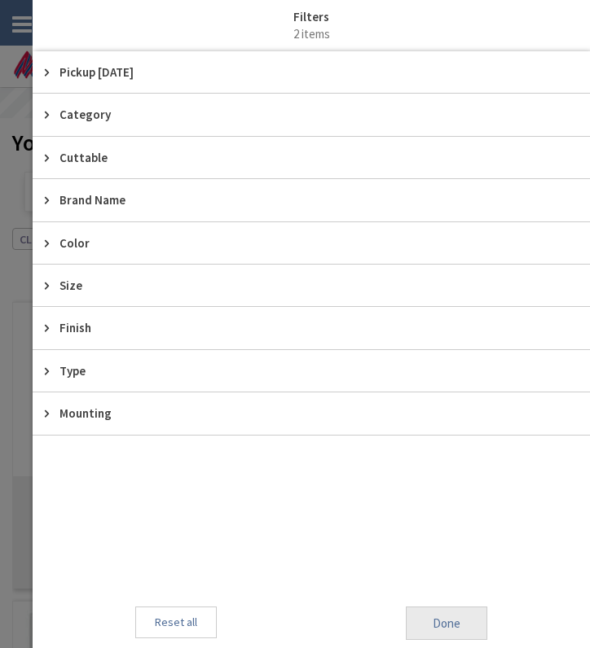
click at [443, 619] on span "Done" at bounding box center [446, 624] width 81 height 34
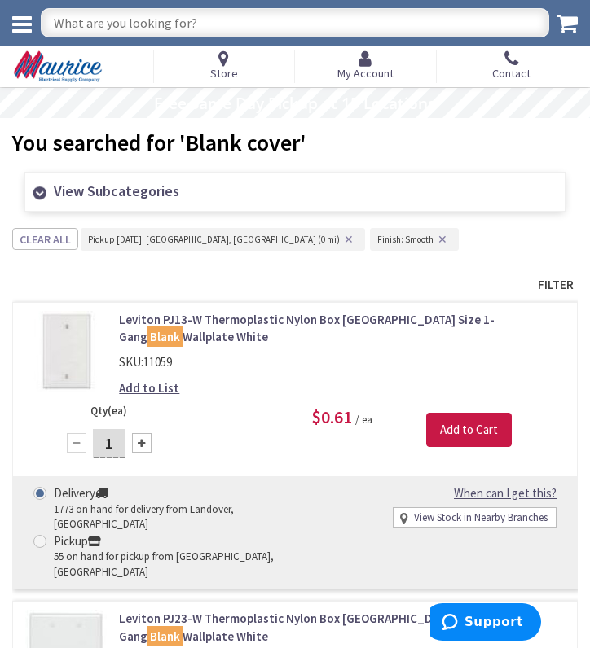
click at [403, 28] on input "text" at bounding box center [295, 22] width 508 height 29
type input "10/2 romex"
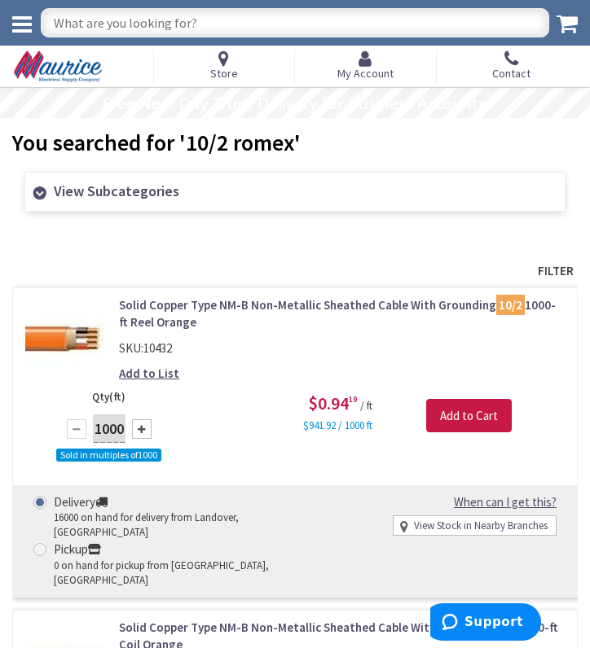
click at [221, 21] on input "text" at bounding box center [295, 22] width 508 height 29
type input "[PERSON_NAME]"
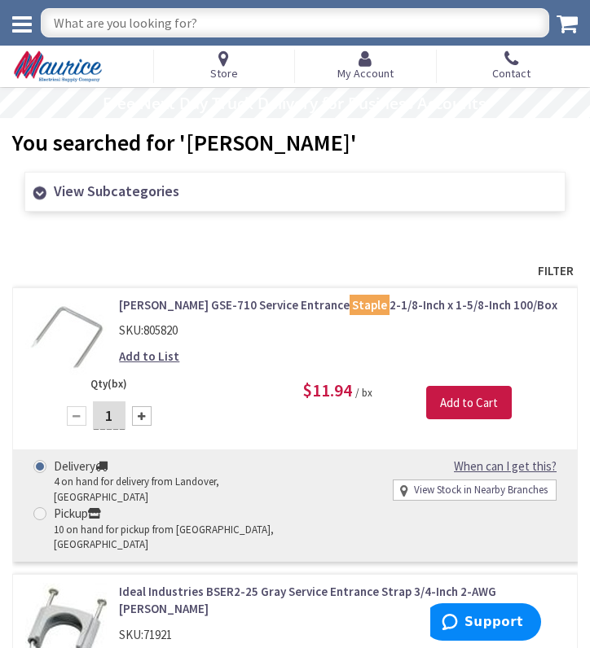
click at [186, 24] on input "text" at bounding box center [295, 22] width 508 height 29
type input "intersystem bonding bridge"
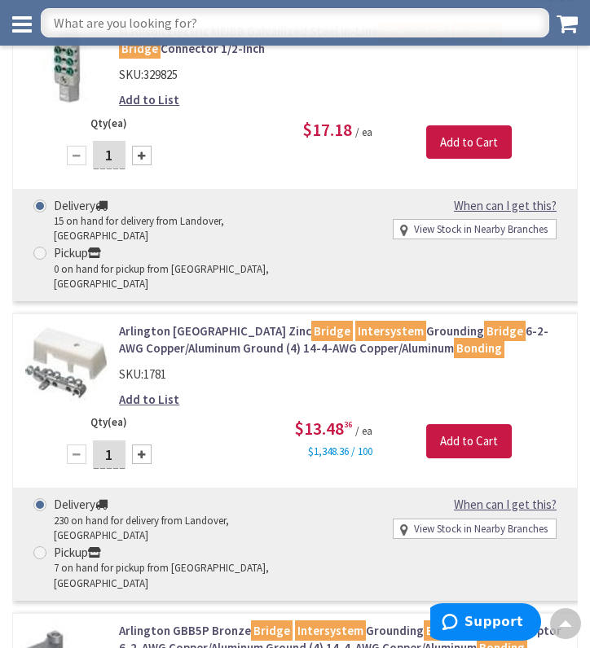
scroll to position [256, 0]
